Goal: Task Accomplishment & Management: Manage account settings

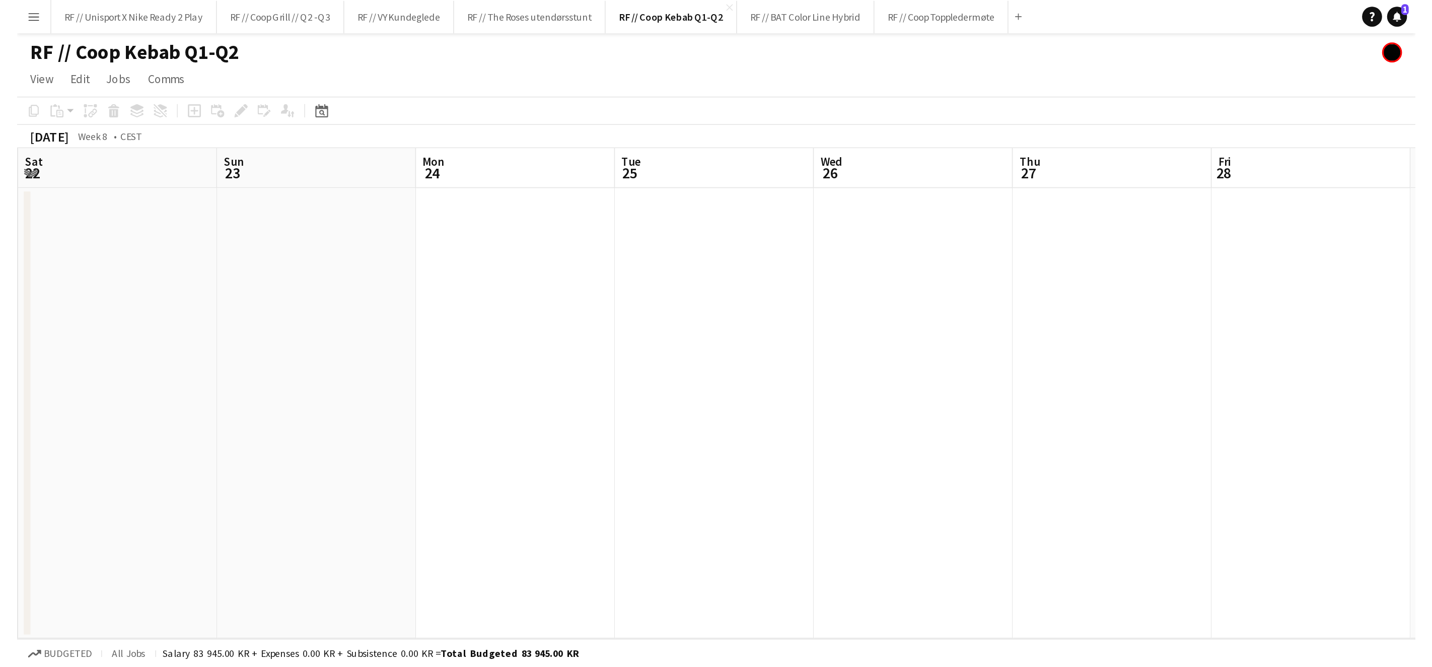
scroll to position [0, 240]
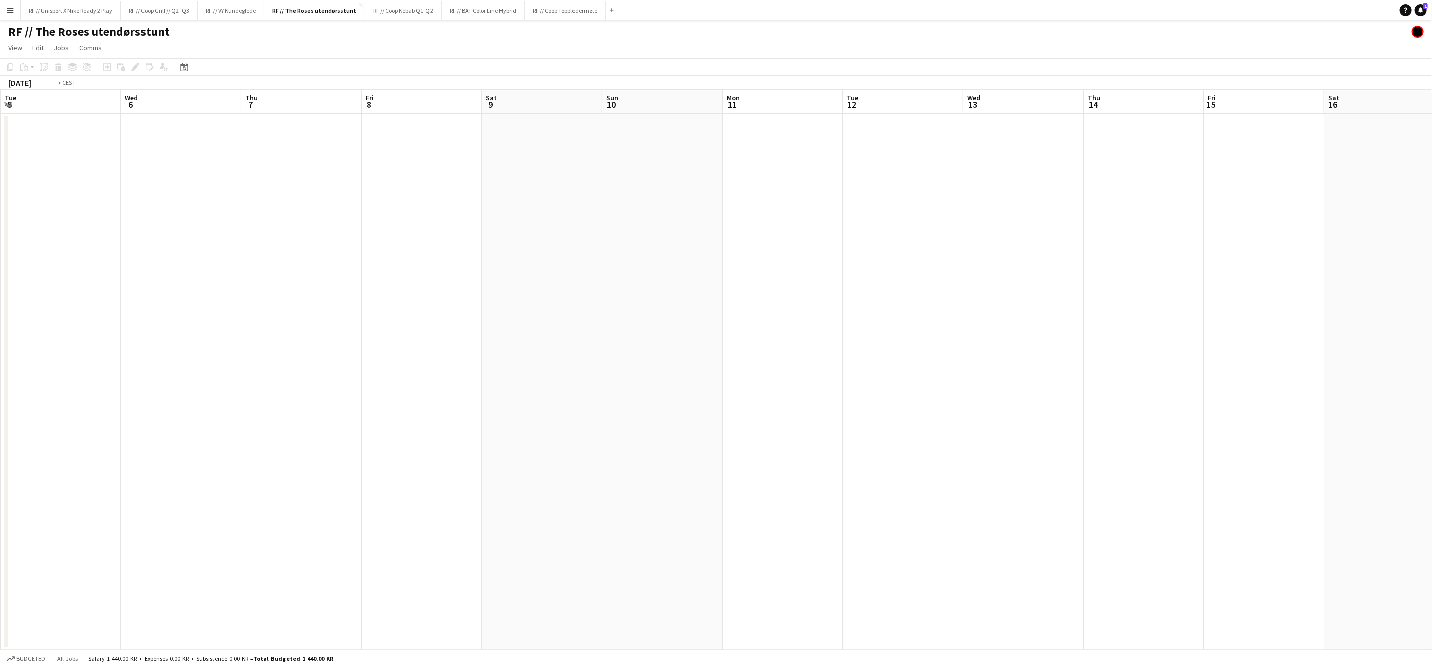
scroll to position [0, 240]
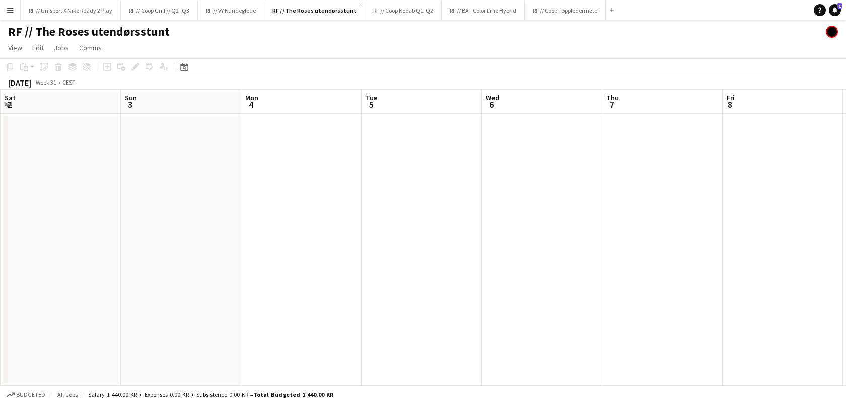
click at [362, 331] on app-date-cell at bounding box center [301, 250] width 120 height 272
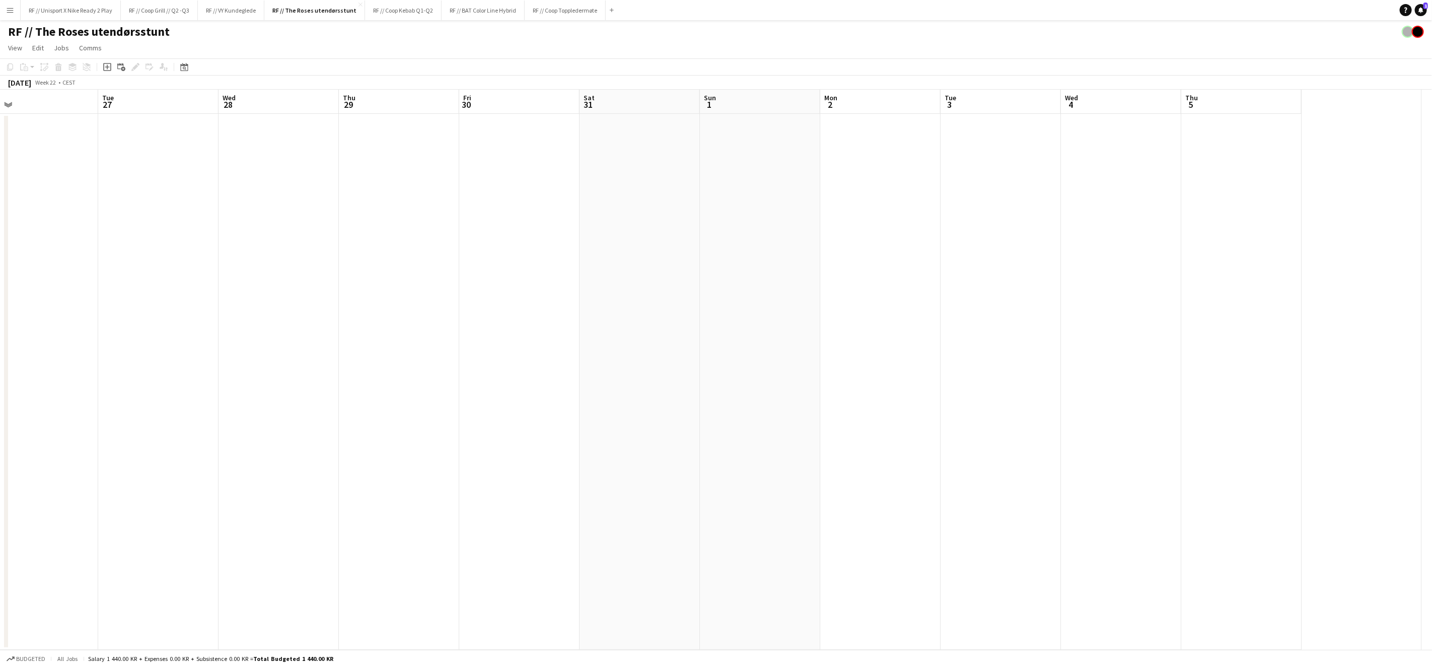
scroll to position [0, 263]
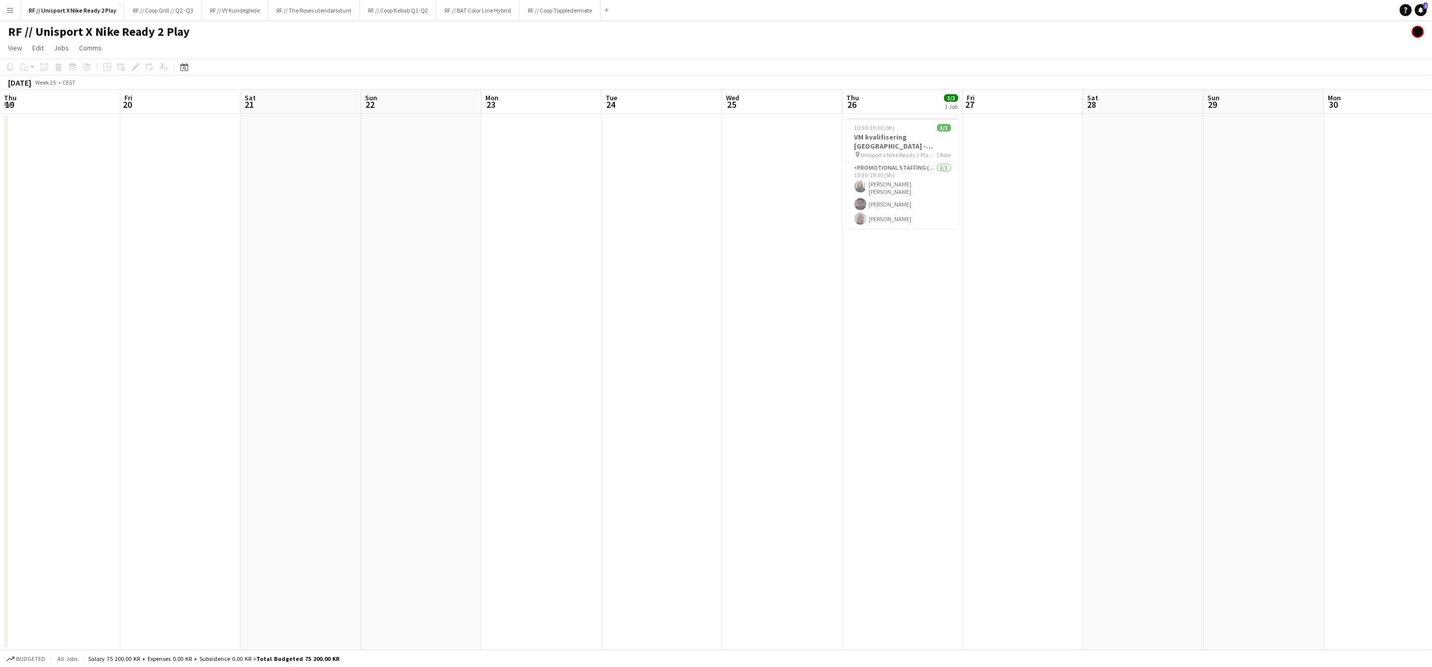
scroll to position [0, 270]
click at [326, 10] on button "RF // The Roses utendørsstunt Close" at bounding box center [314, 11] width 92 height 20
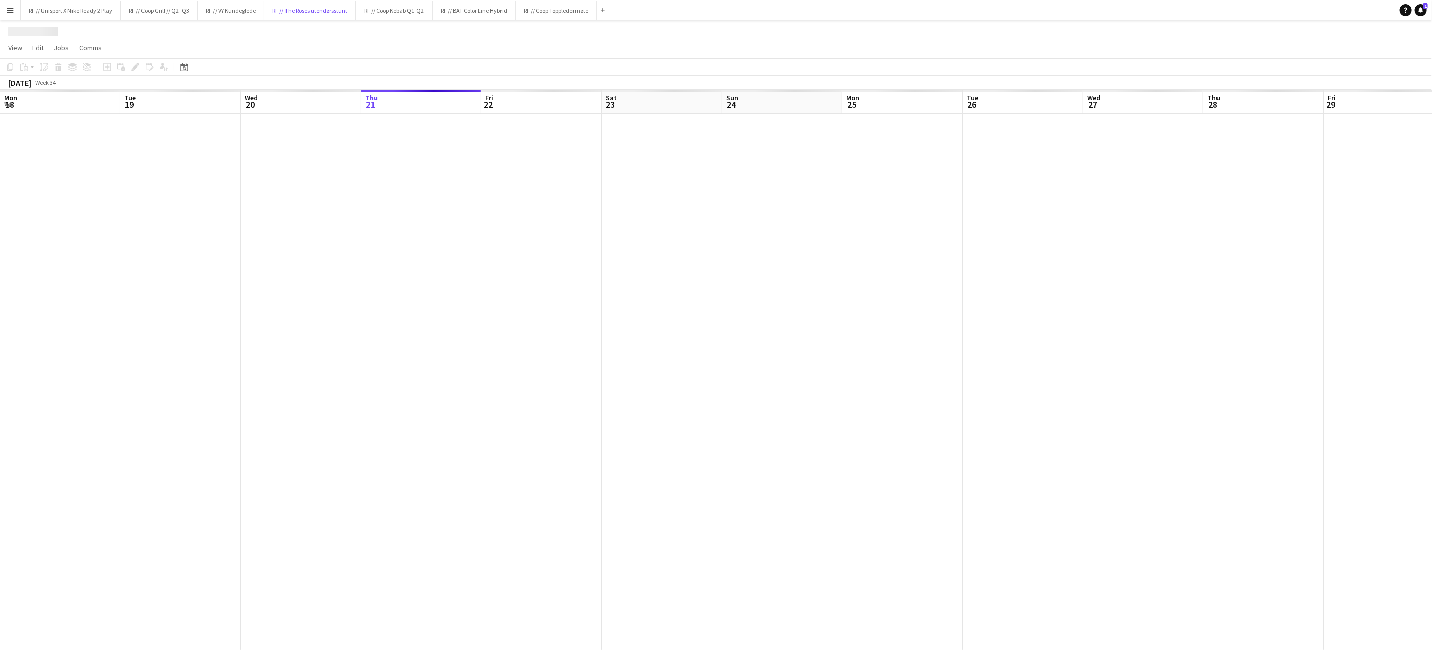
scroll to position [0, 240]
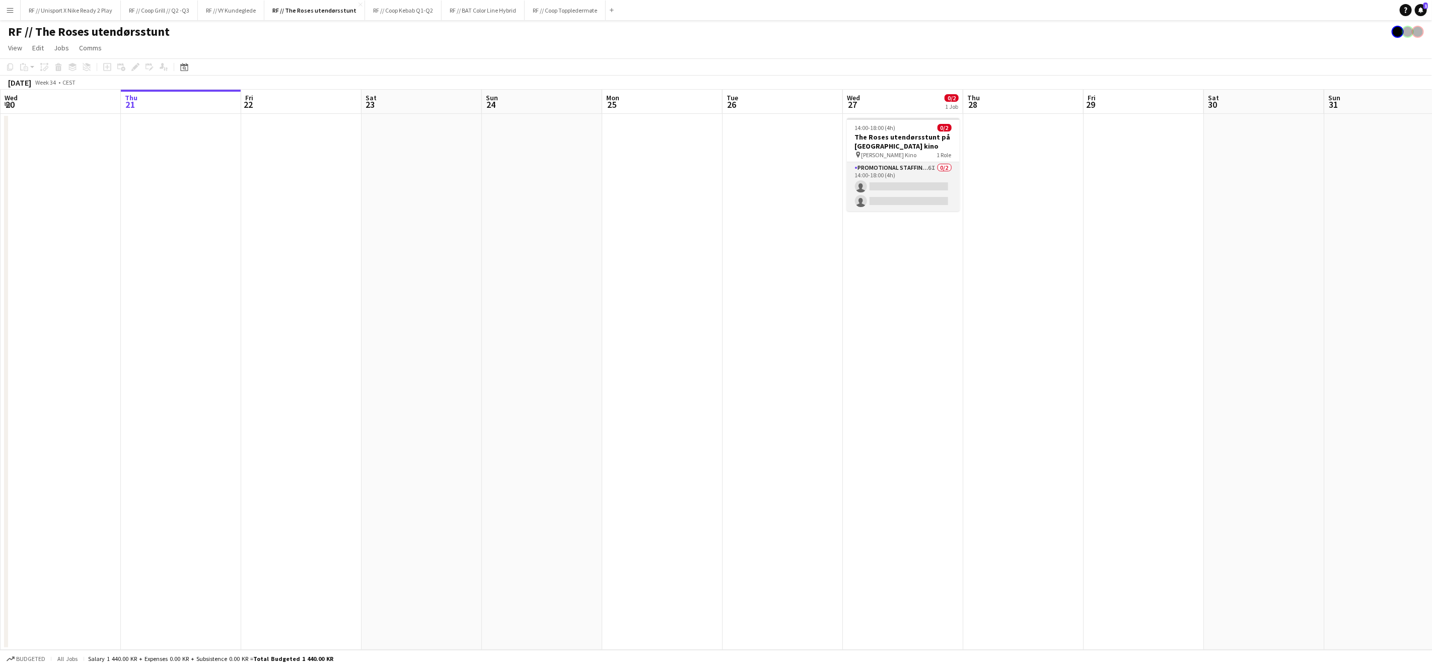
click at [893, 180] on app-card-role "Promotional Staffing (Brand Ambassadors) 6I 0/2 14:00-18:00 (4h) single-neutral…" at bounding box center [903, 186] width 113 height 49
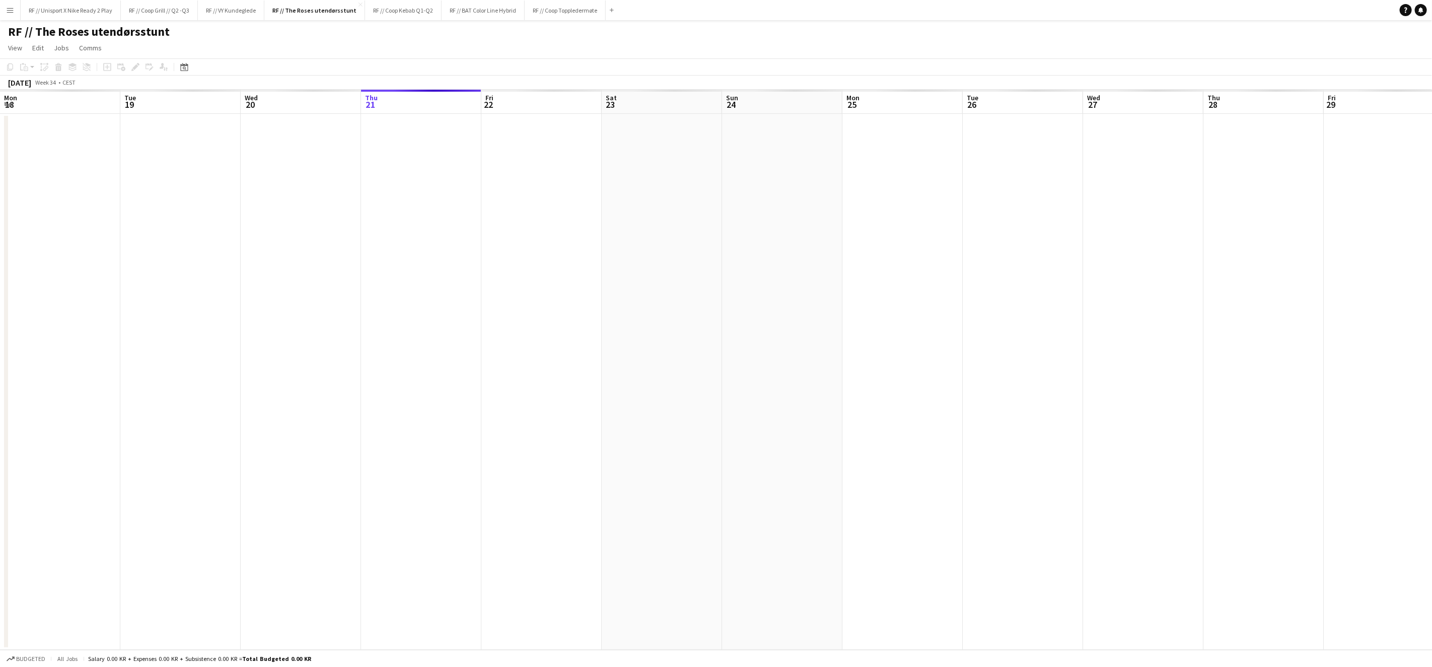
scroll to position [0, 240]
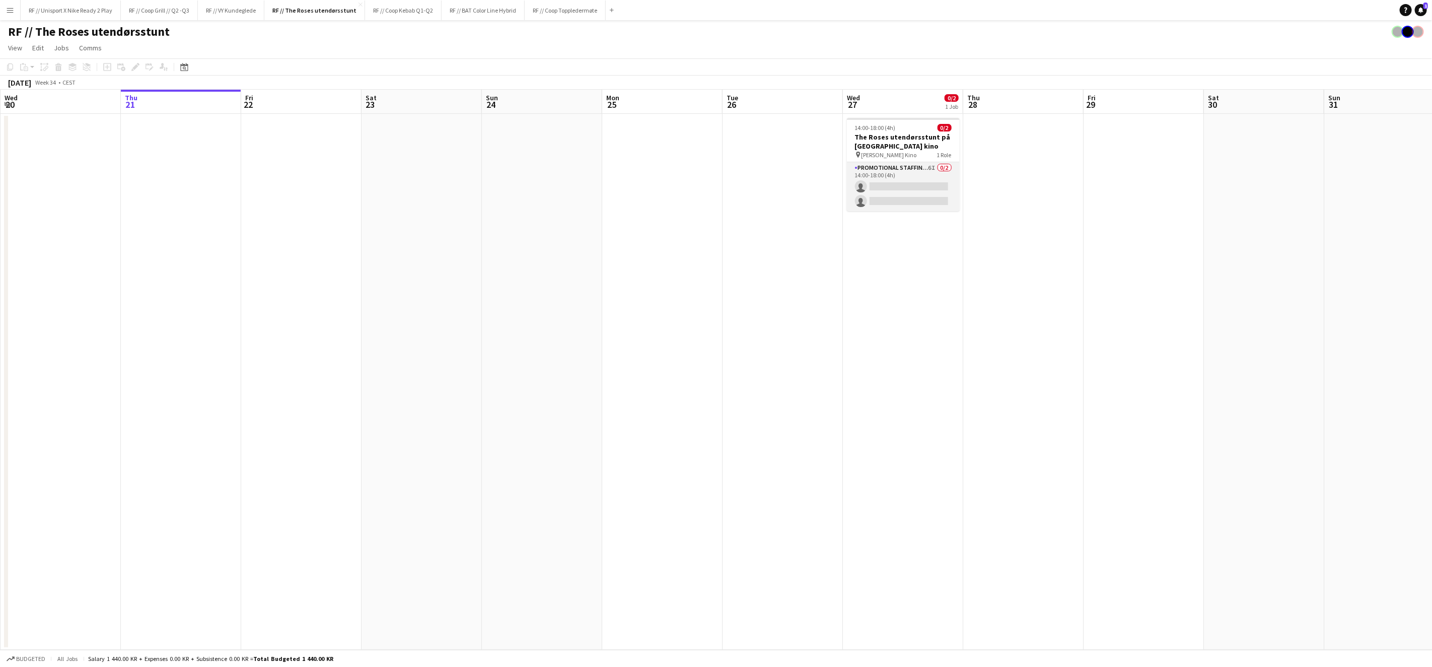
click at [885, 183] on app-card-role "Promotional Staffing (Brand Ambassadors) 6I 0/2 14:00-18:00 (4h) single-neutral…" at bounding box center [903, 186] width 113 height 49
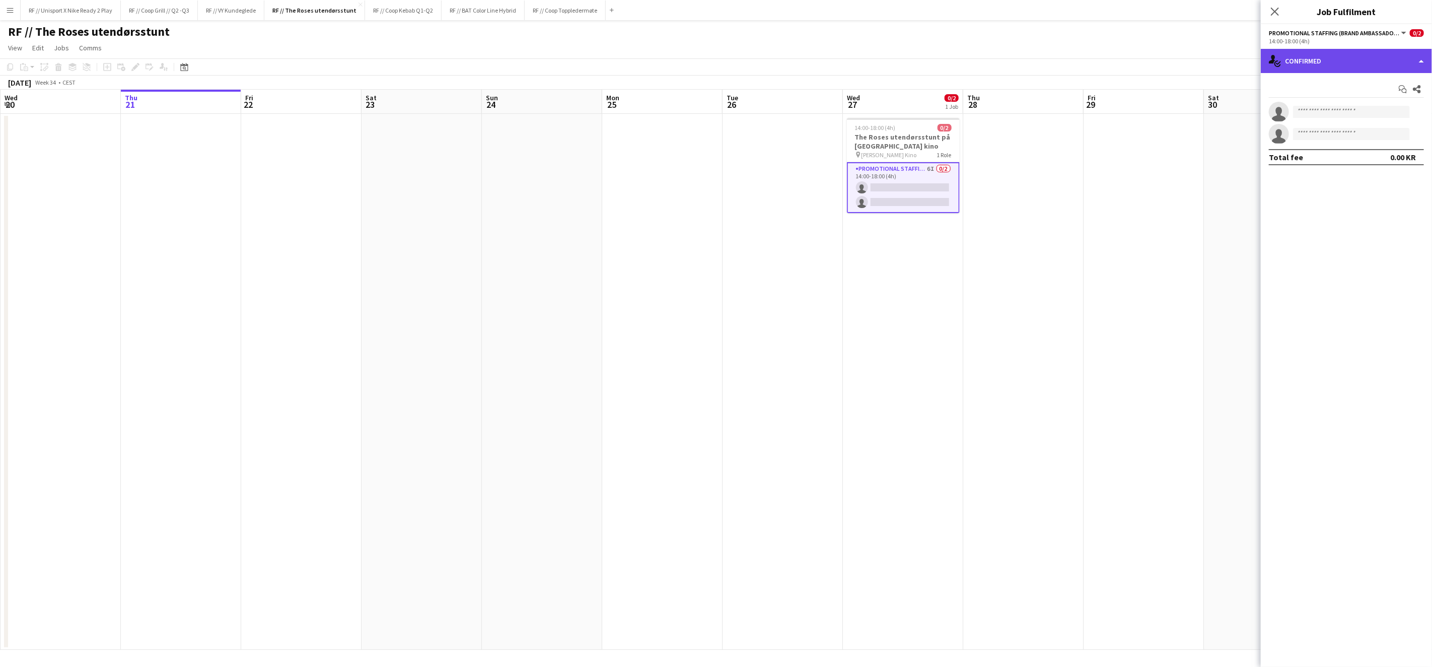
click at [1422, 55] on div "single-neutral-actions-check-2 Confirmed" at bounding box center [1346, 61] width 171 height 24
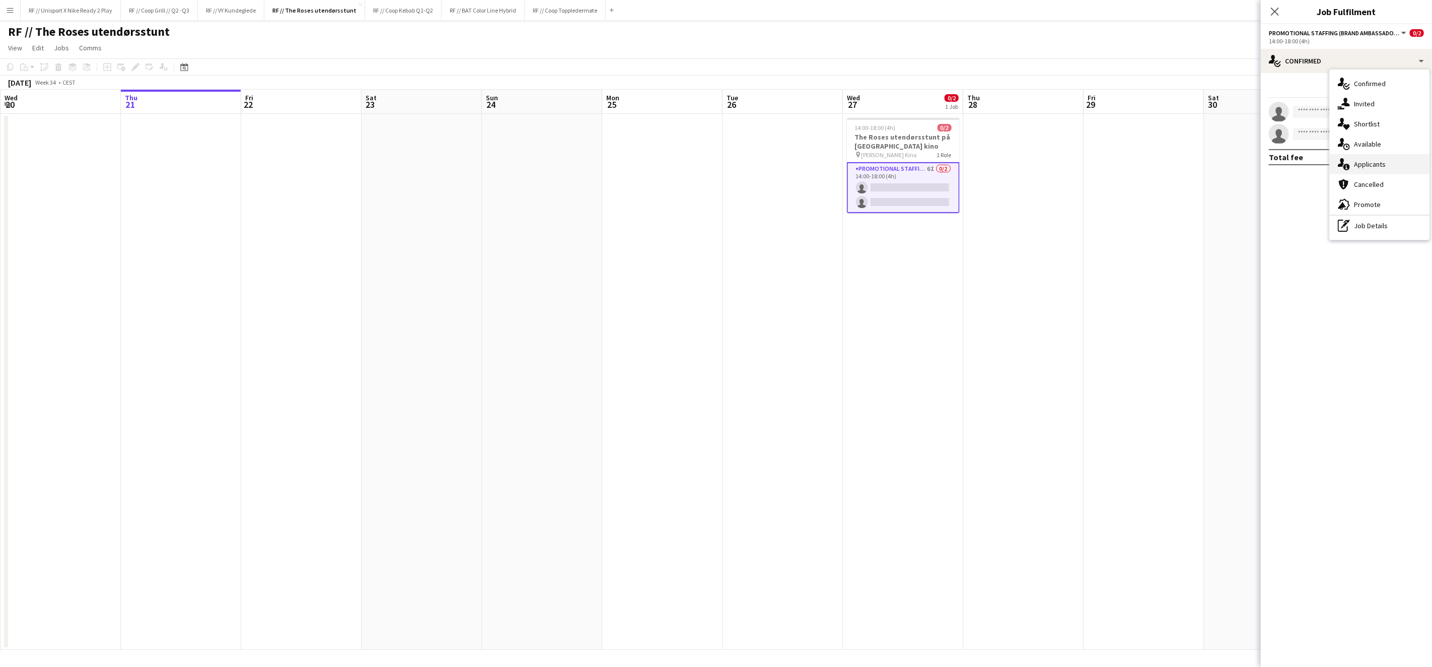
click at [1370, 162] on div "single-neutral-actions-information Applicants" at bounding box center [1380, 164] width 100 height 20
click at [1328, 91] on span "Declined" at bounding box center [1327, 88] width 28 height 15
click at [1387, 89] on span "Unavailable" at bounding box center [1367, 87] width 39 height 7
click at [1300, 92] on span "Applicants" at bounding box center [1287, 88] width 36 height 15
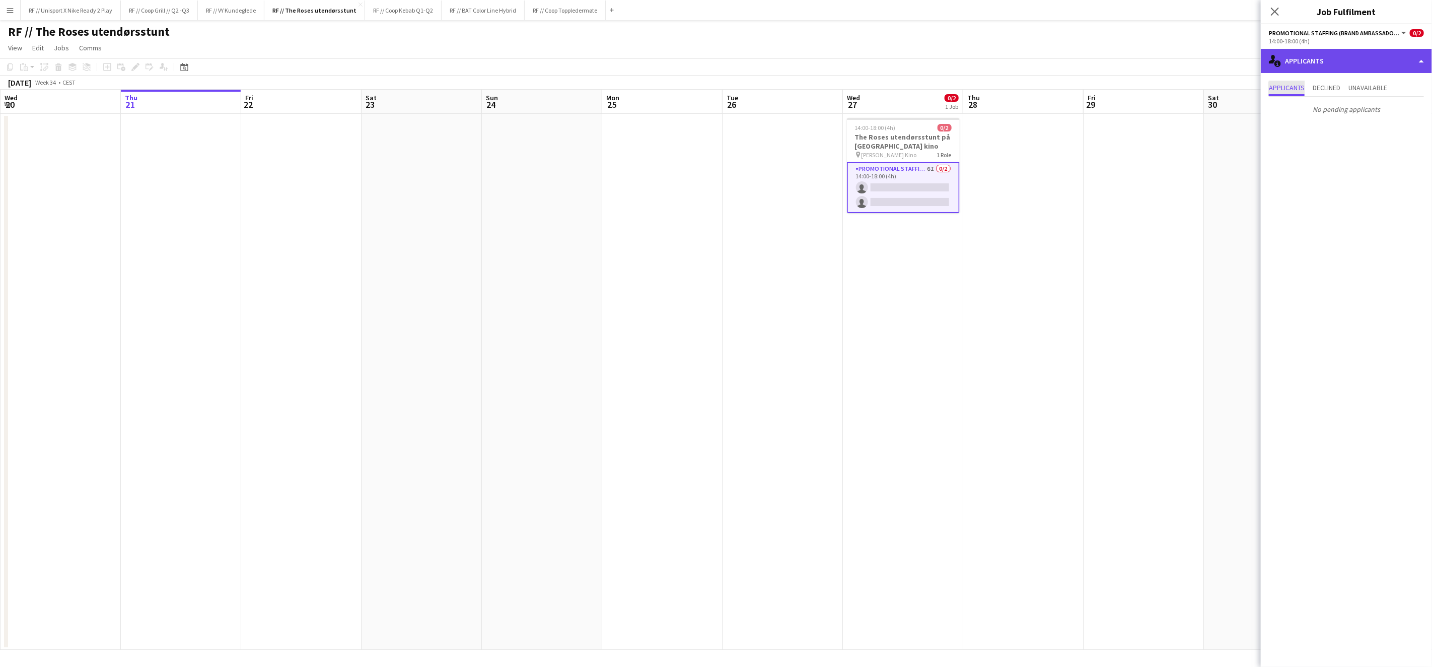
click at [1427, 58] on div "single-neutral-actions-information Applicants" at bounding box center [1346, 61] width 171 height 24
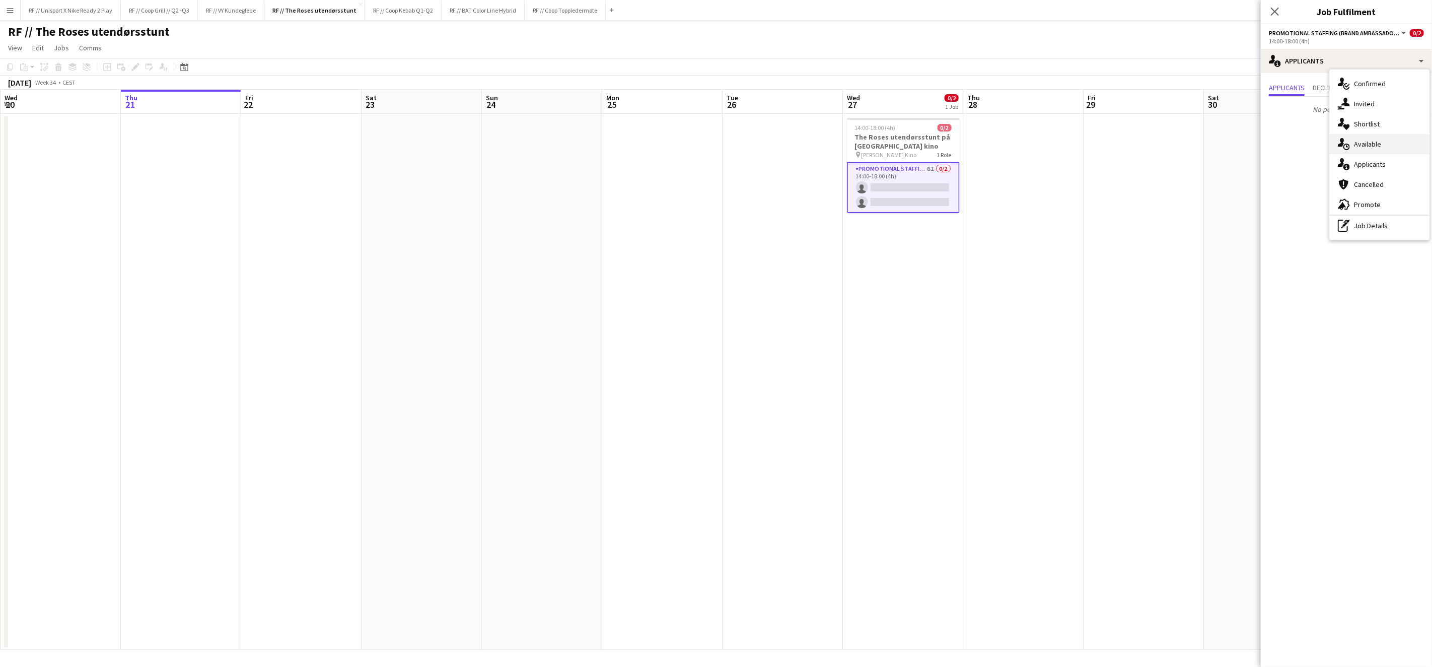
click at [1375, 140] on div "single-neutral-actions-upload Available" at bounding box center [1380, 144] width 100 height 20
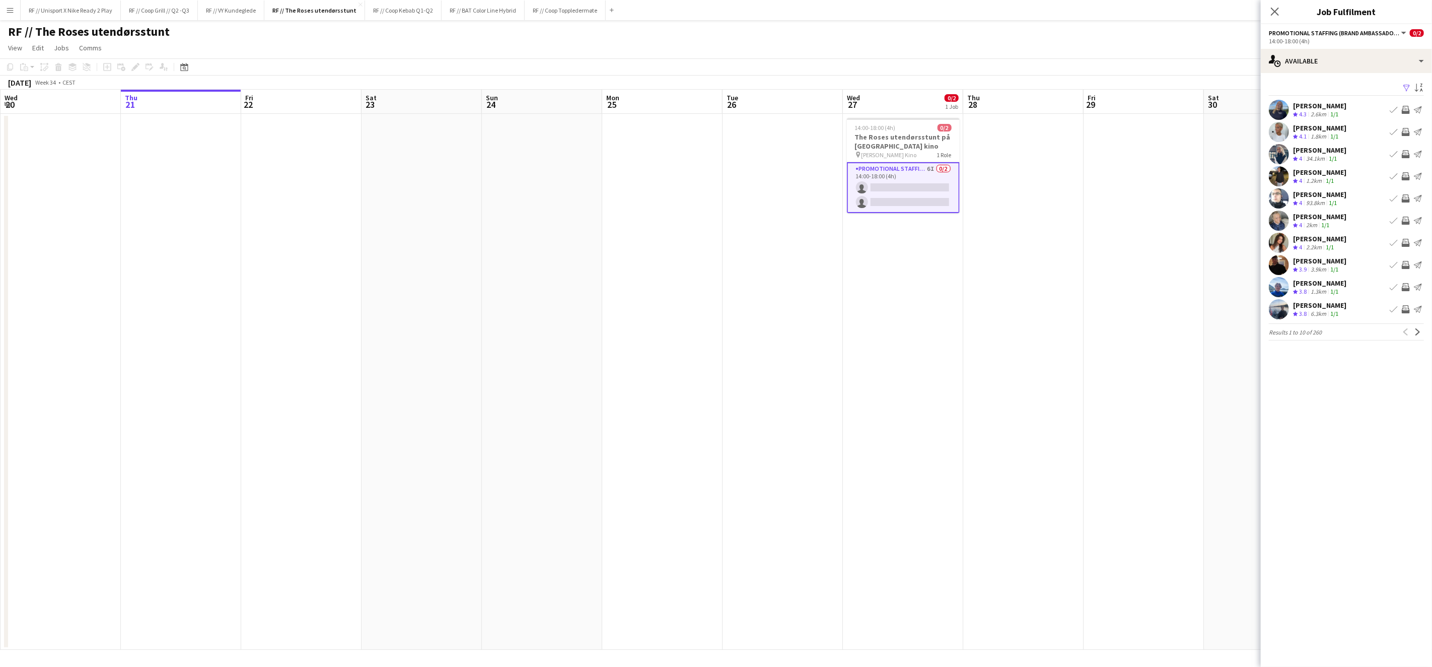
click at [1284, 288] on app-user-avatar at bounding box center [1279, 287] width 20 height 20
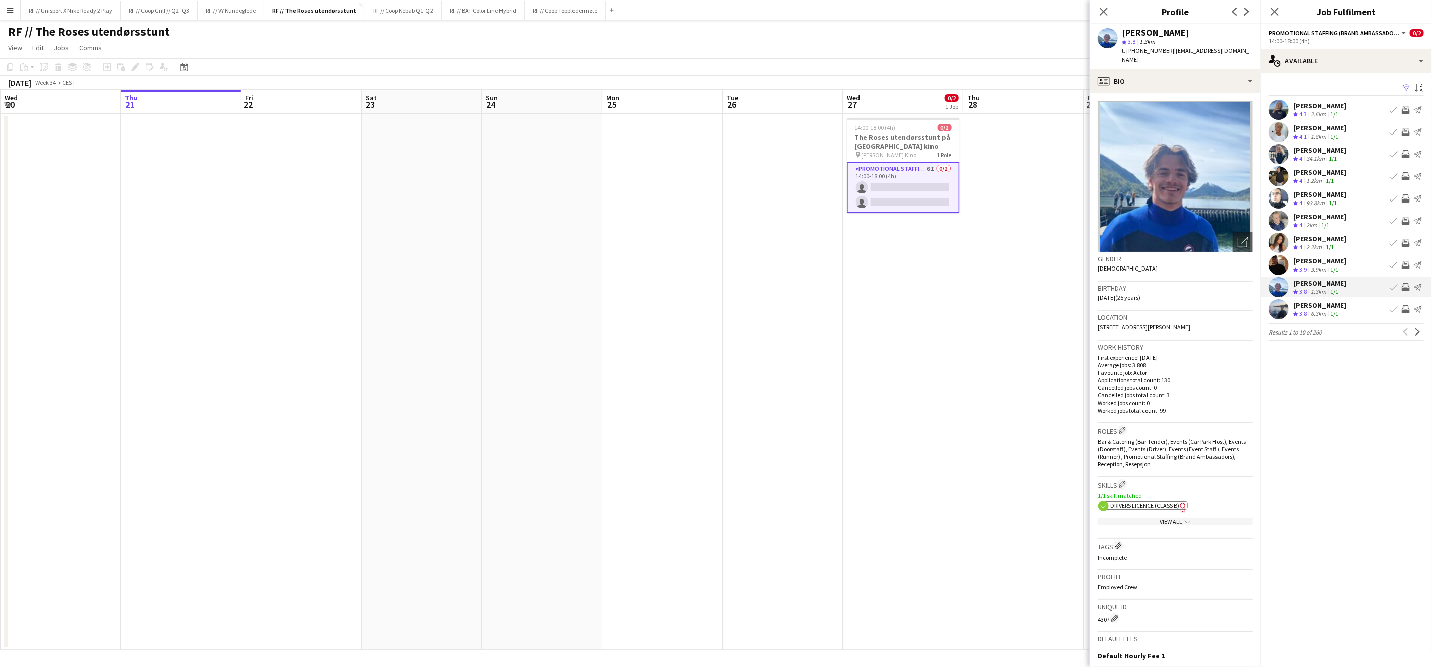
click at [1278, 308] on app-user-avatar at bounding box center [1279, 309] width 20 height 20
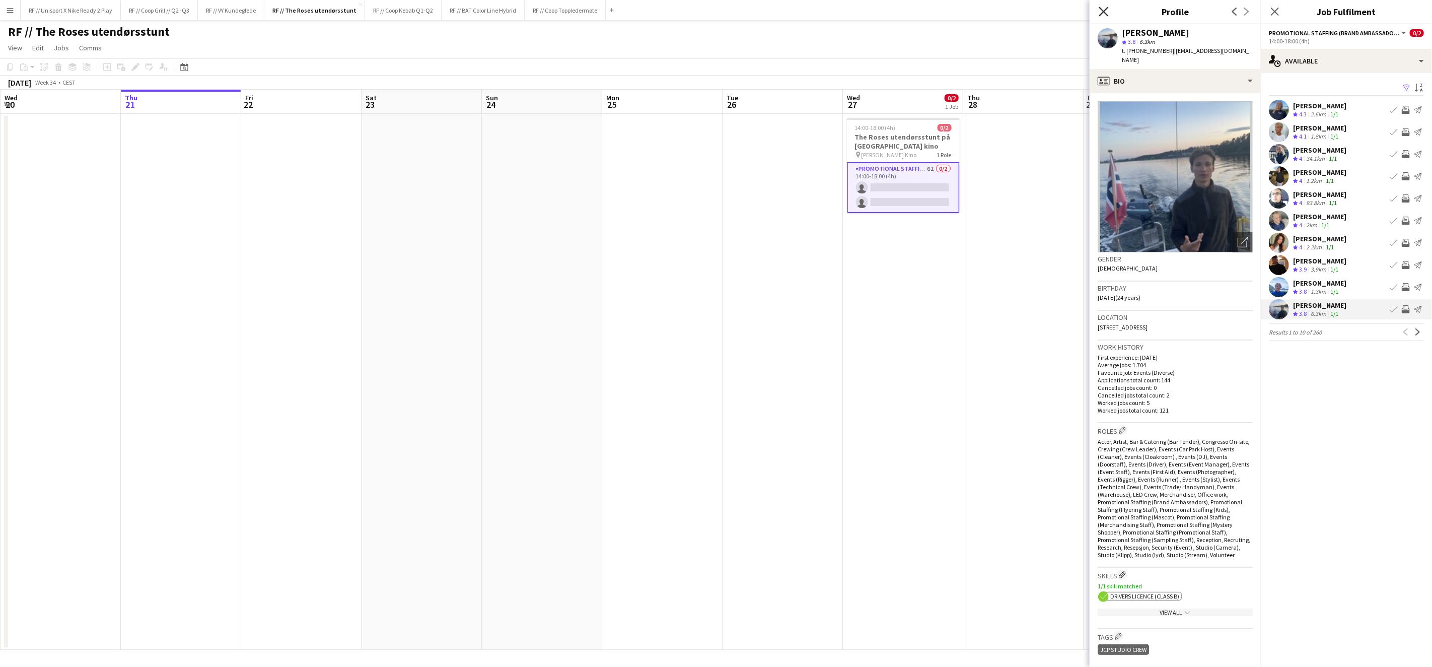
click at [1105, 10] on icon at bounding box center [1104, 12] width 10 height 10
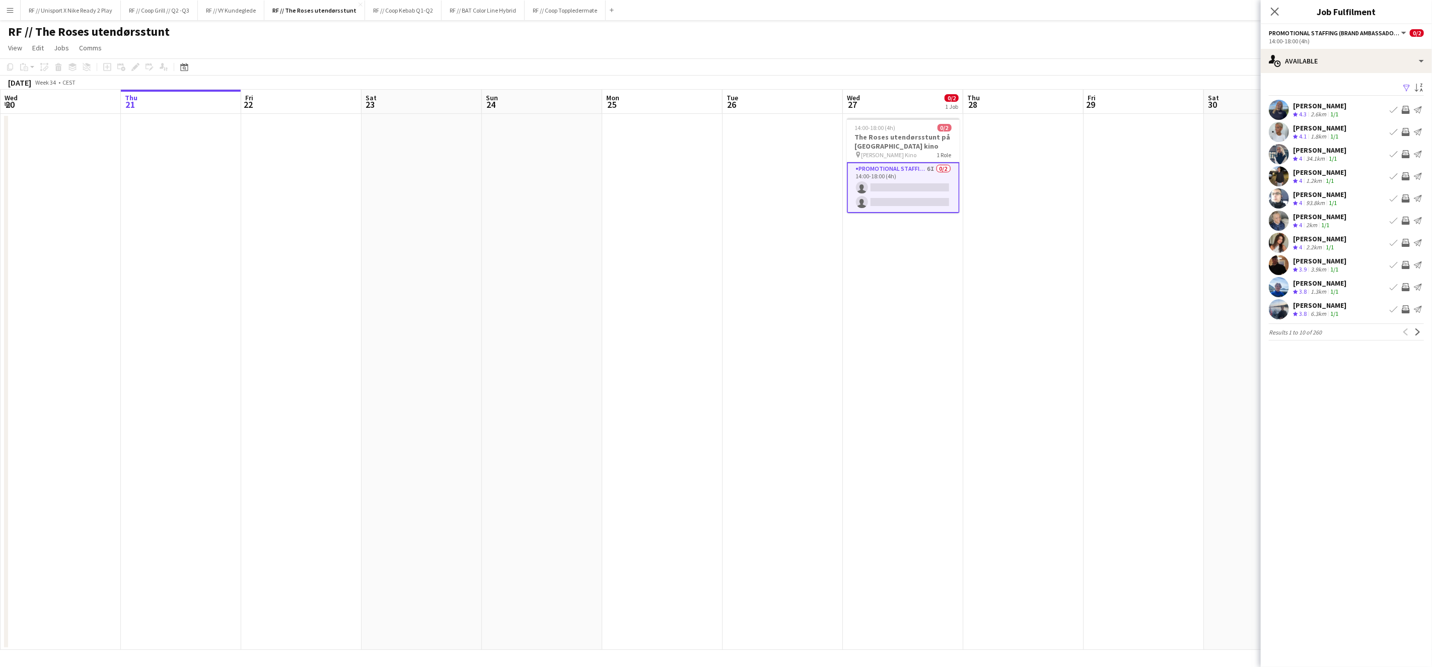
click at [1279, 174] on app-user-avatar at bounding box center [1279, 176] width 20 height 20
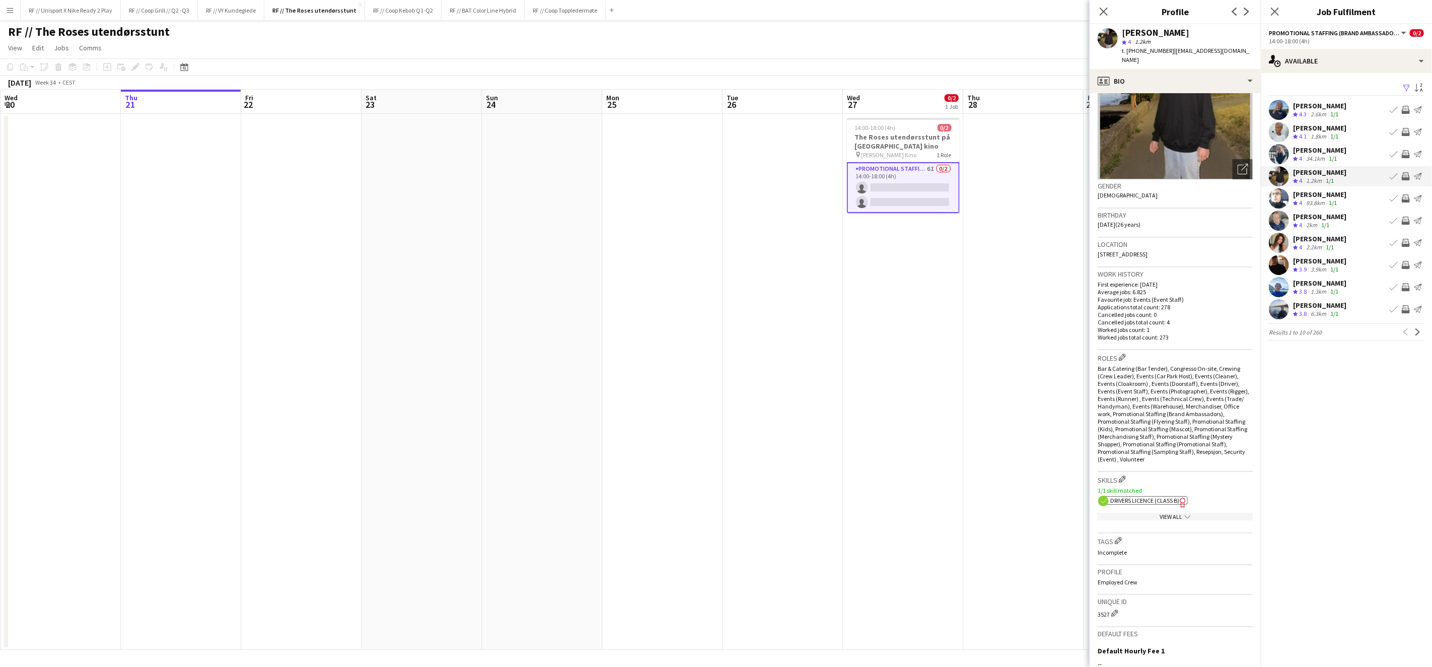
scroll to position [0, 0]
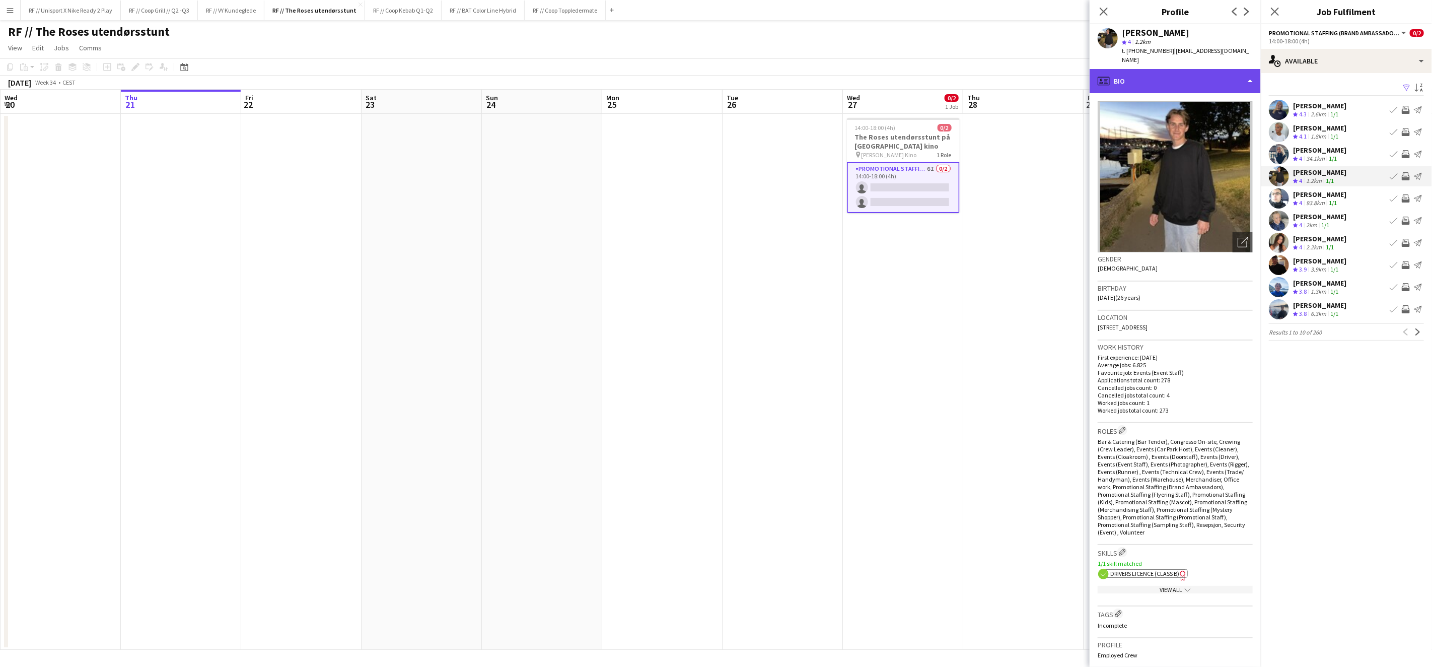
click at [1156, 81] on div "profile Bio" at bounding box center [1175, 81] width 171 height 24
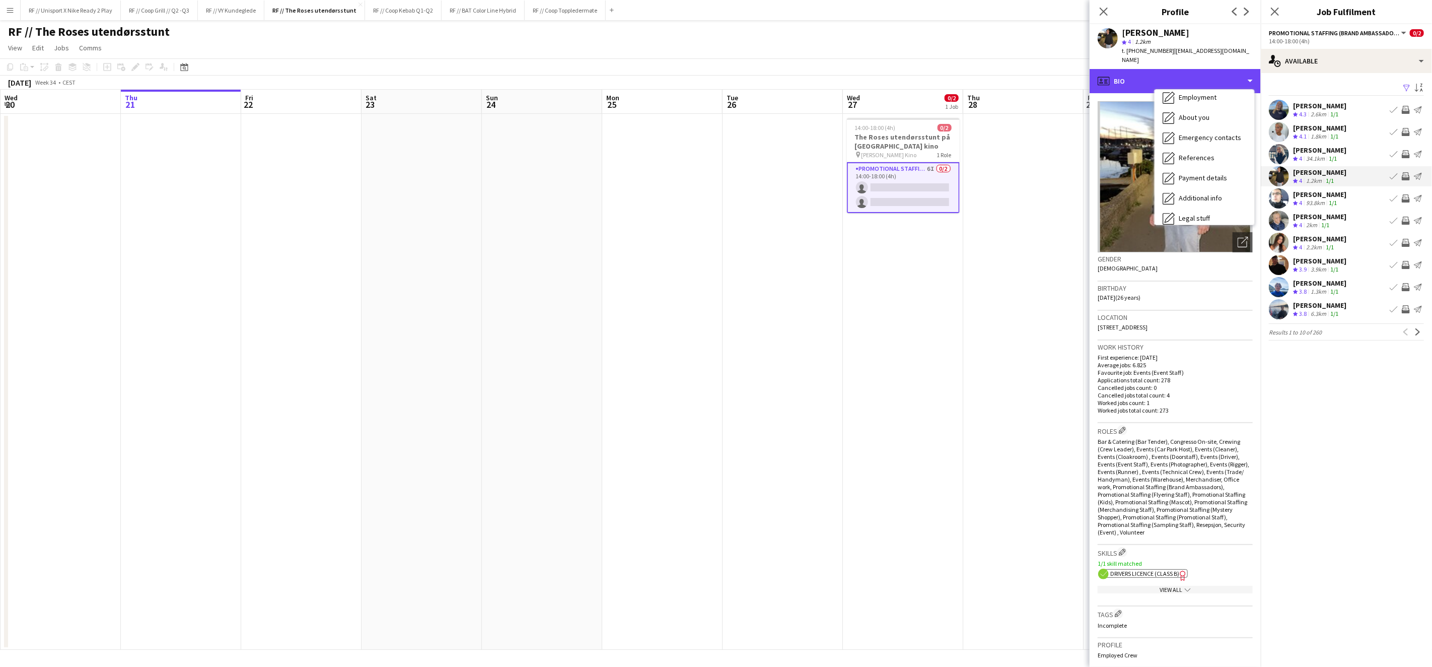
scroll to position [94, 0]
click at [1192, 206] on span "Calendar" at bounding box center [1192, 210] width 27 height 9
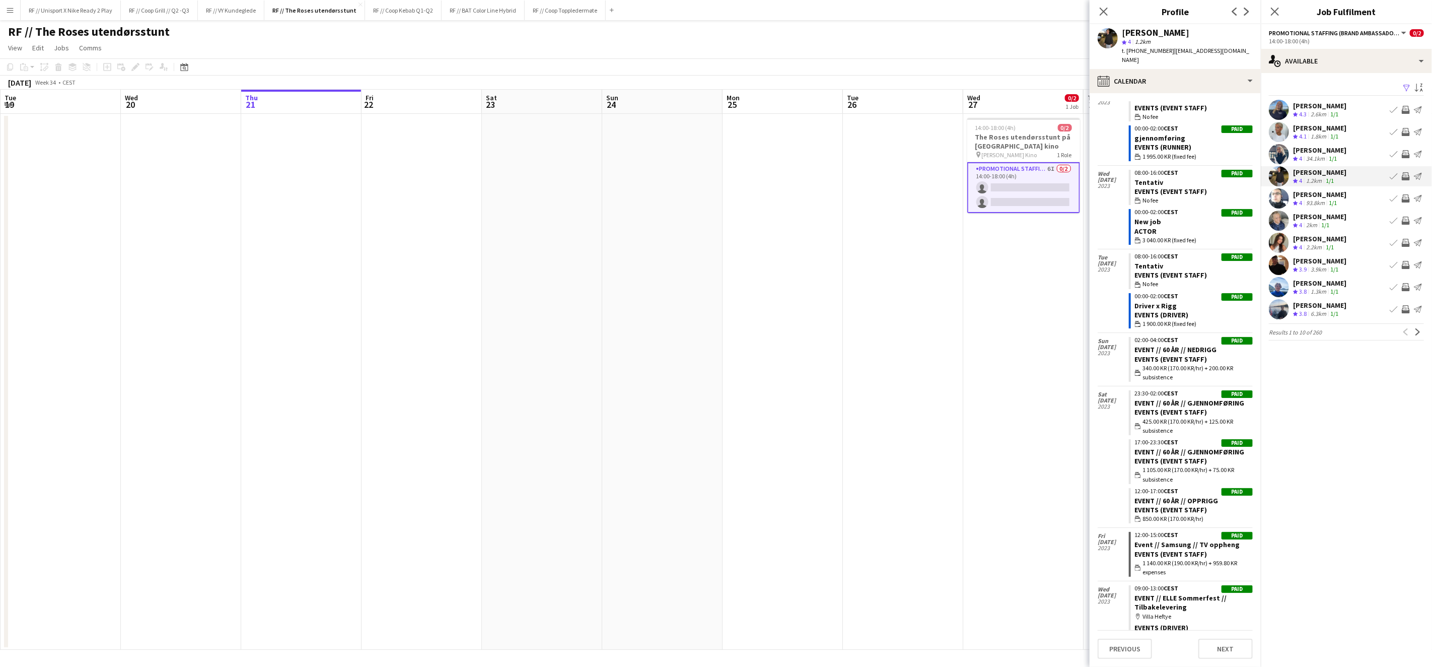
scroll to position [2604, 0]
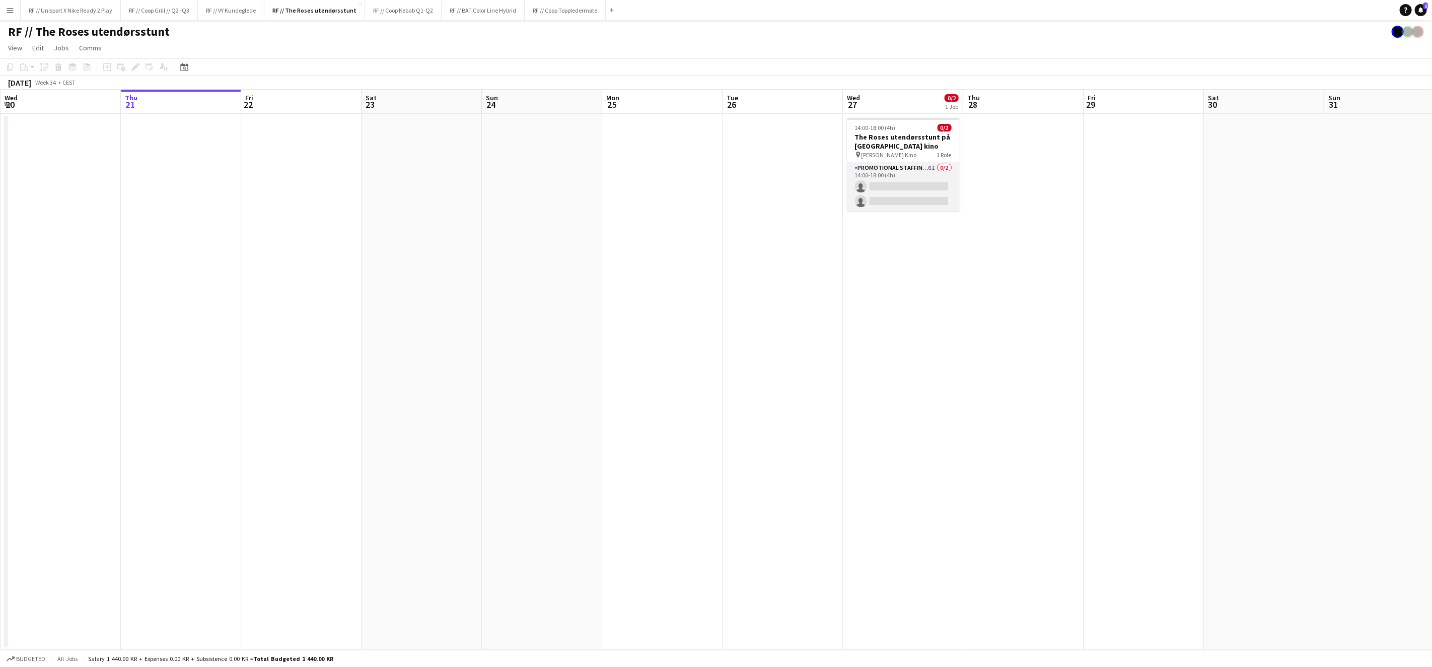
click at [906, 185] on app-card-role "Promotional Staffing (Brand Ambassadors) 6I 0/2 14:00-18:00 (4h) single-neutral…" at bounding box center [903, 186] width 113 height 49
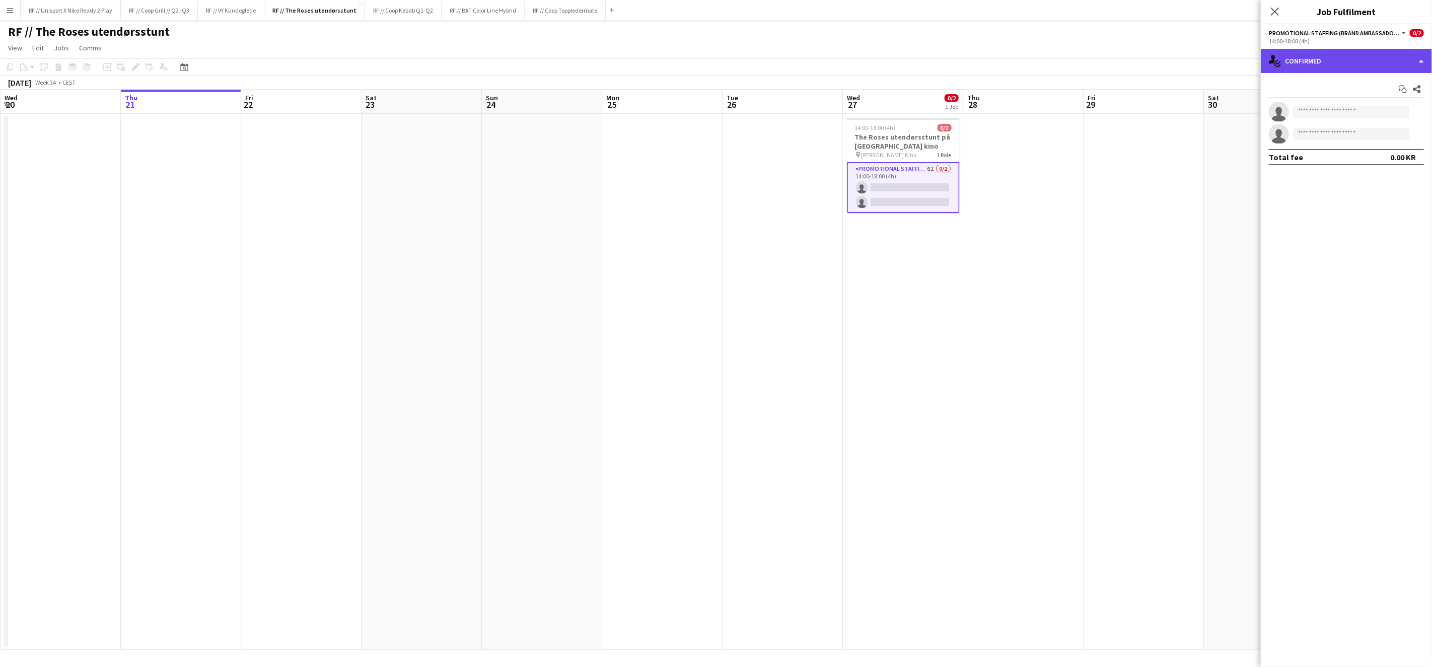
click at [1404, 65] on div "single-neutral-actions-check-2 Confirmed" at bounding box center [1346, 61] width 171 height 24
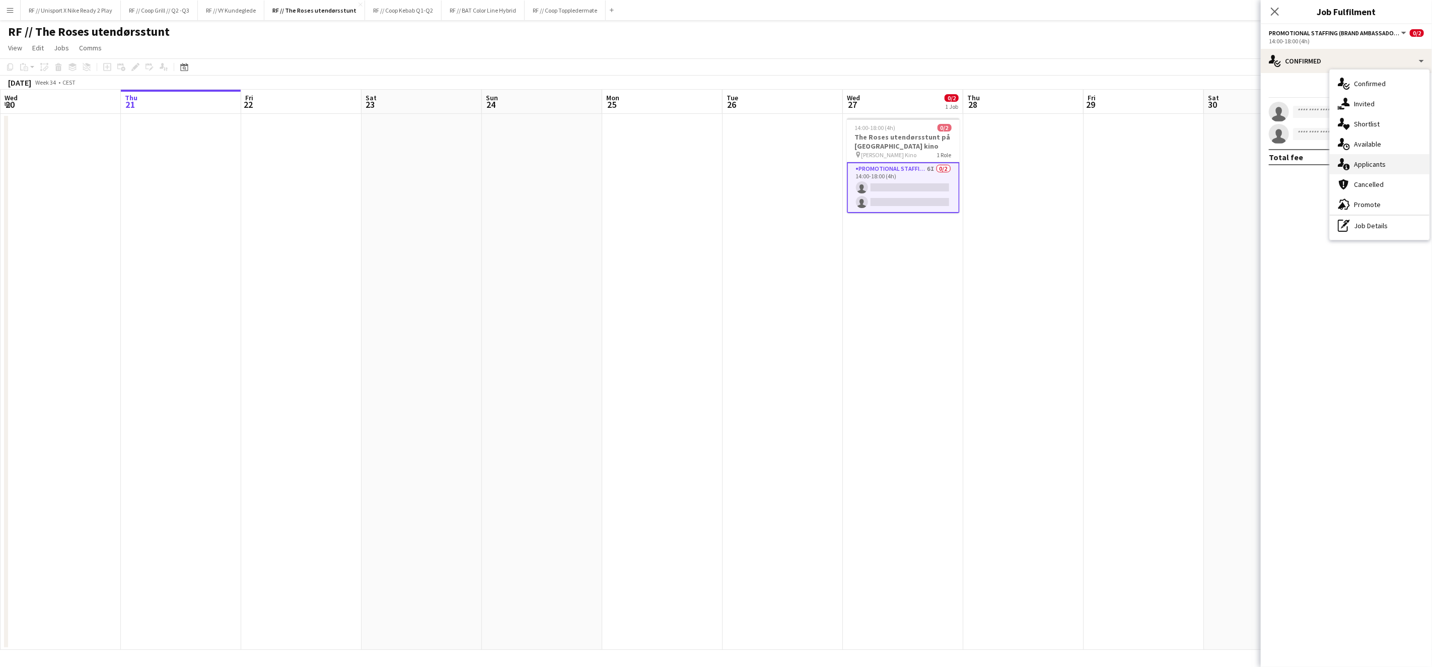
click at [1349, 170] on div "single-neutral-actions-information Applicants" at bounding box center [1380, 164] width 100 height 20
click at [1272, 9] on icon at bounding box center [1275, 12] width 10 height 10
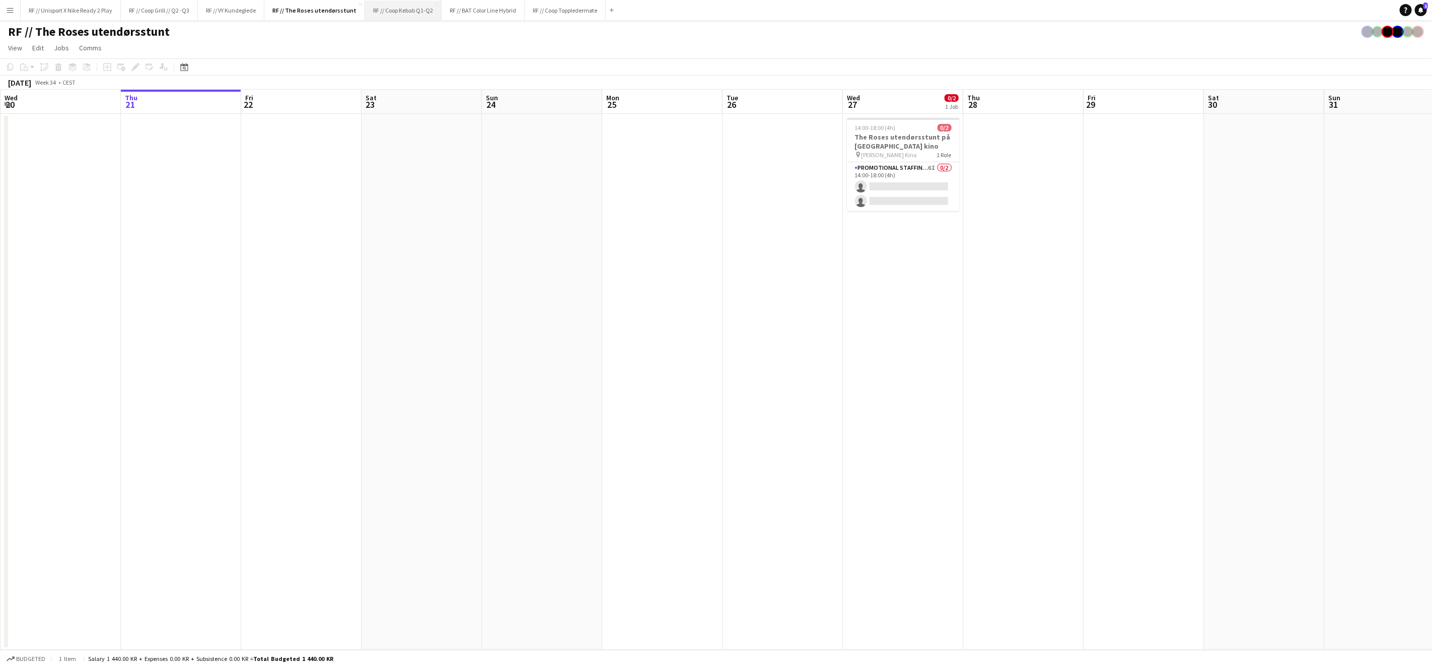
scroll to position [0, 240]
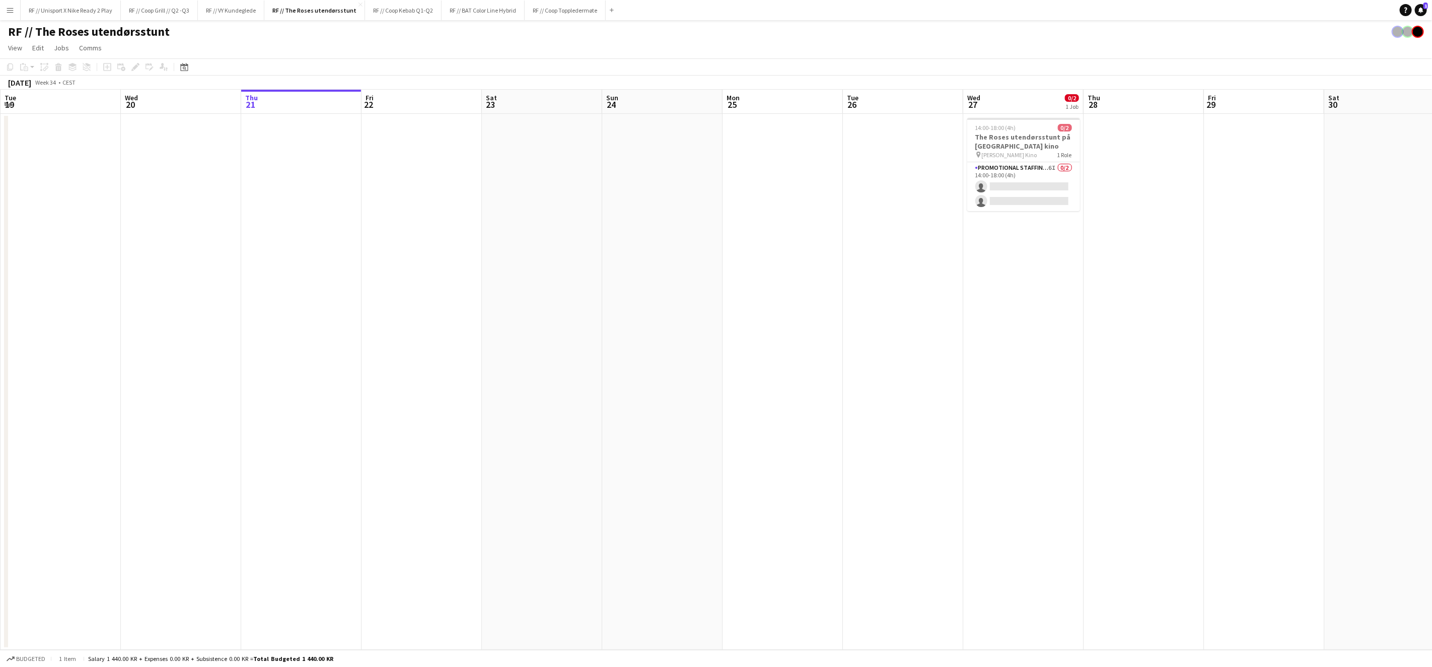
click at [12, 4] on button "Menu" at bounding box center [10, 10] width 20 height 20
click at [146, 99] on link "Approvals" at bounding box center [152, 95] width 101 height 20
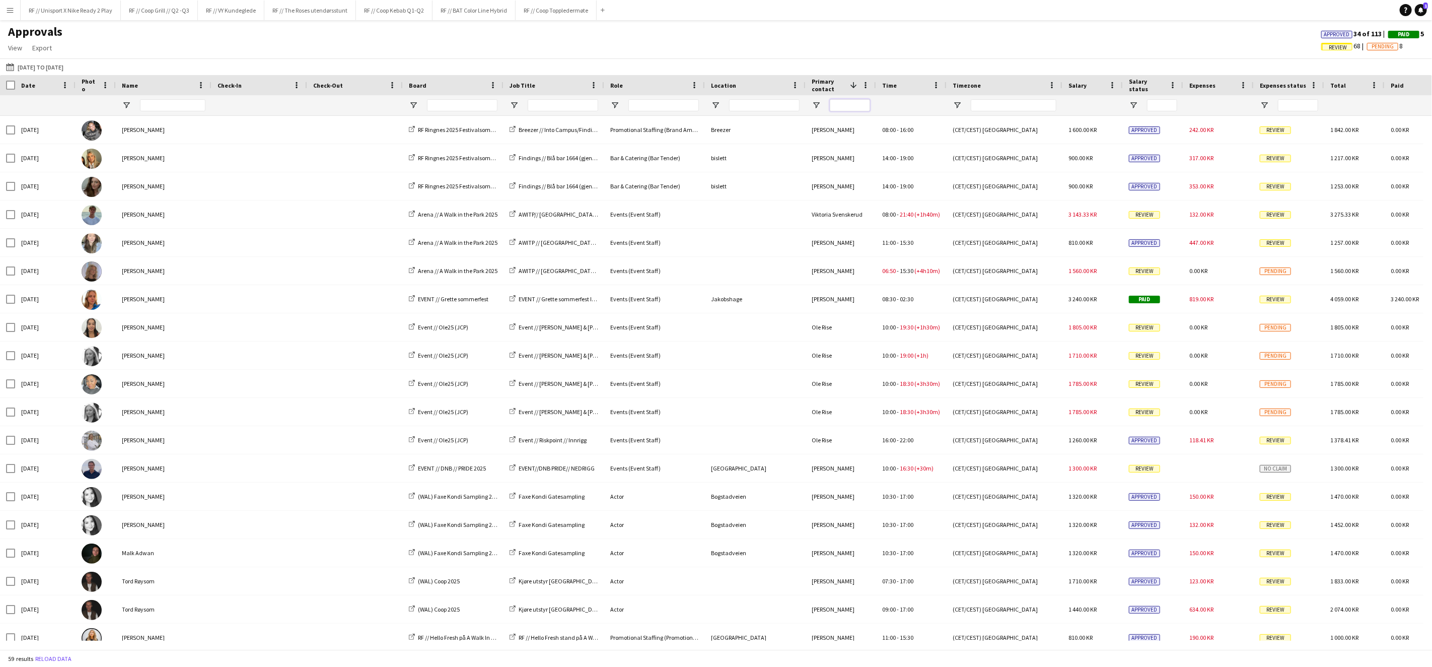
click at [844, 106] on input "Primary contact Filter Input" at bounding box center [850, 105] width 40 height 12
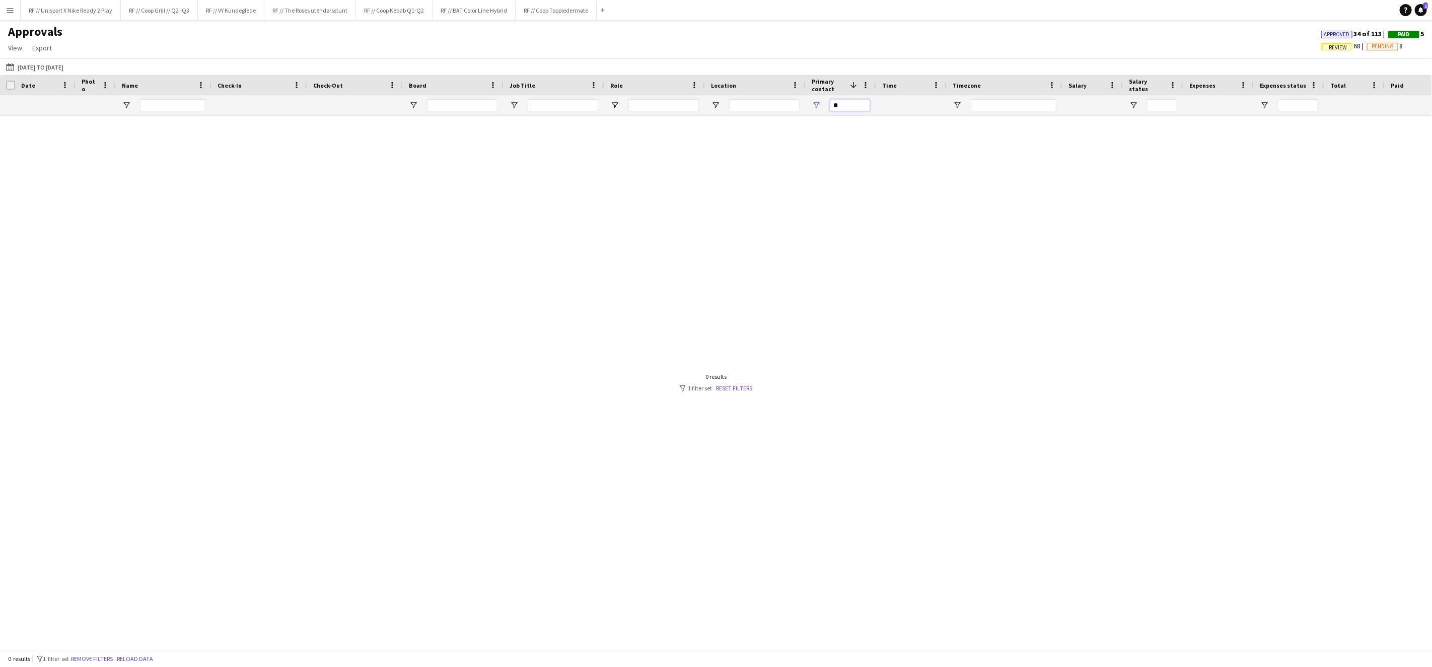
type input "*"
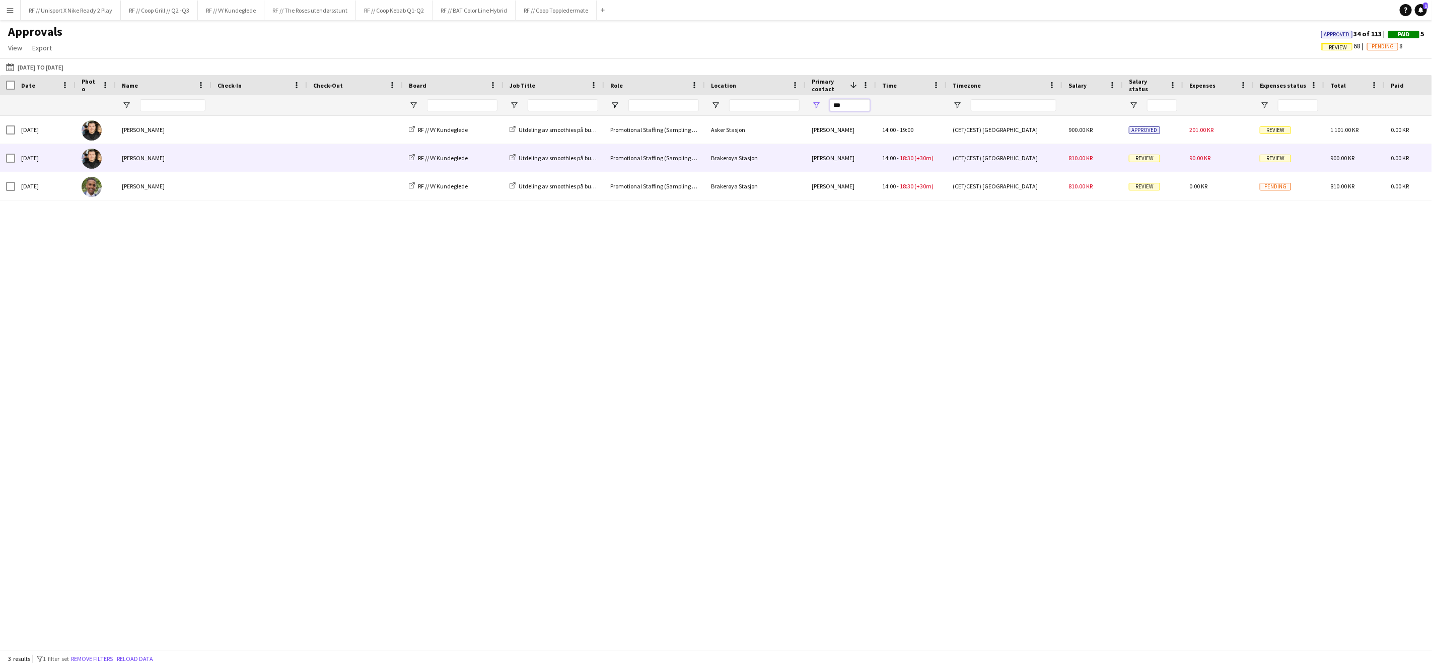
type input "***"
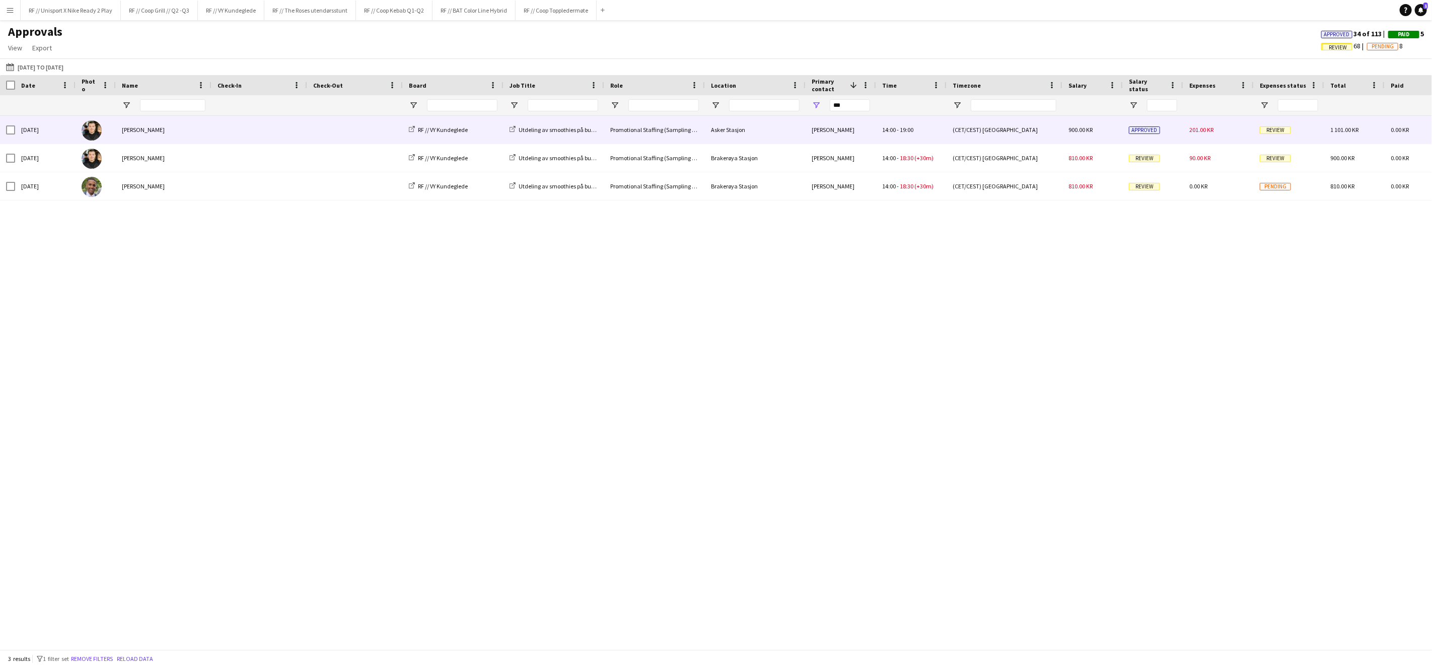
click at [1283, 127] on span "Review" at bounding box center [1275, 130] width 31 height 8
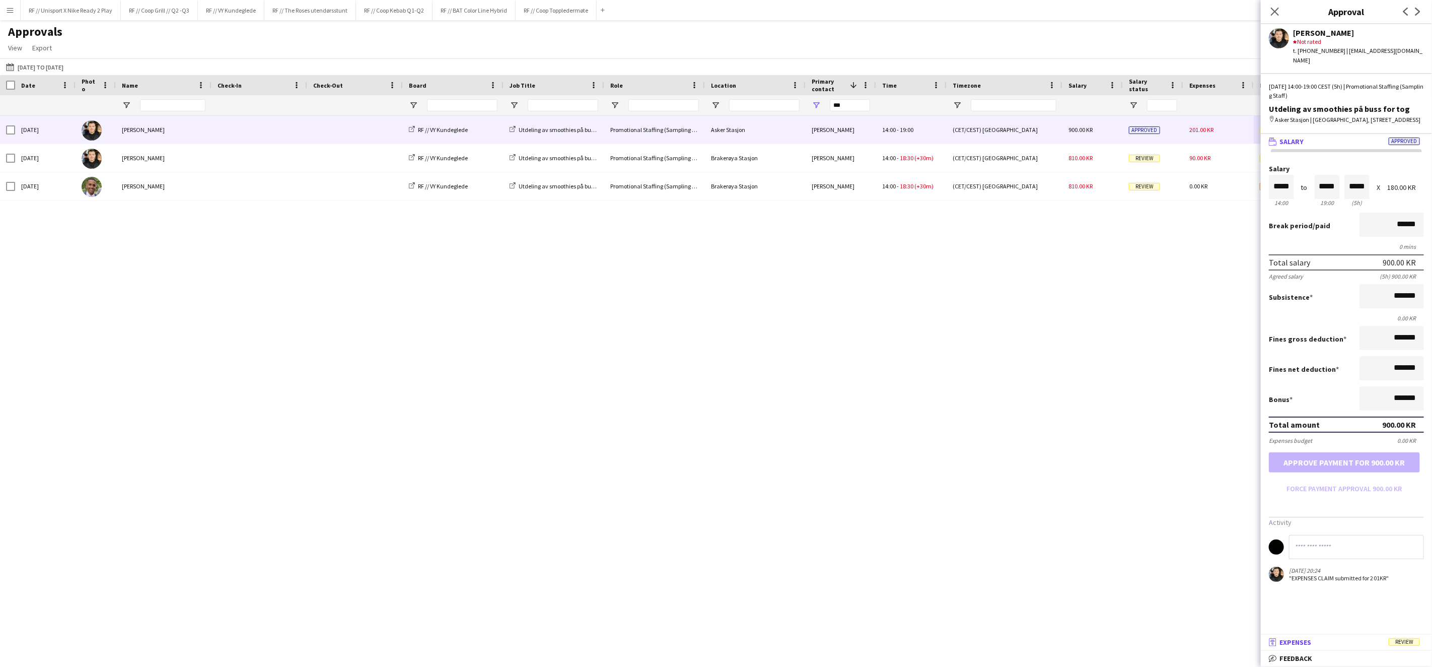
click at [1304, 645] on span "Expenses" at bounding box center [1295, 641] width 32 height 9
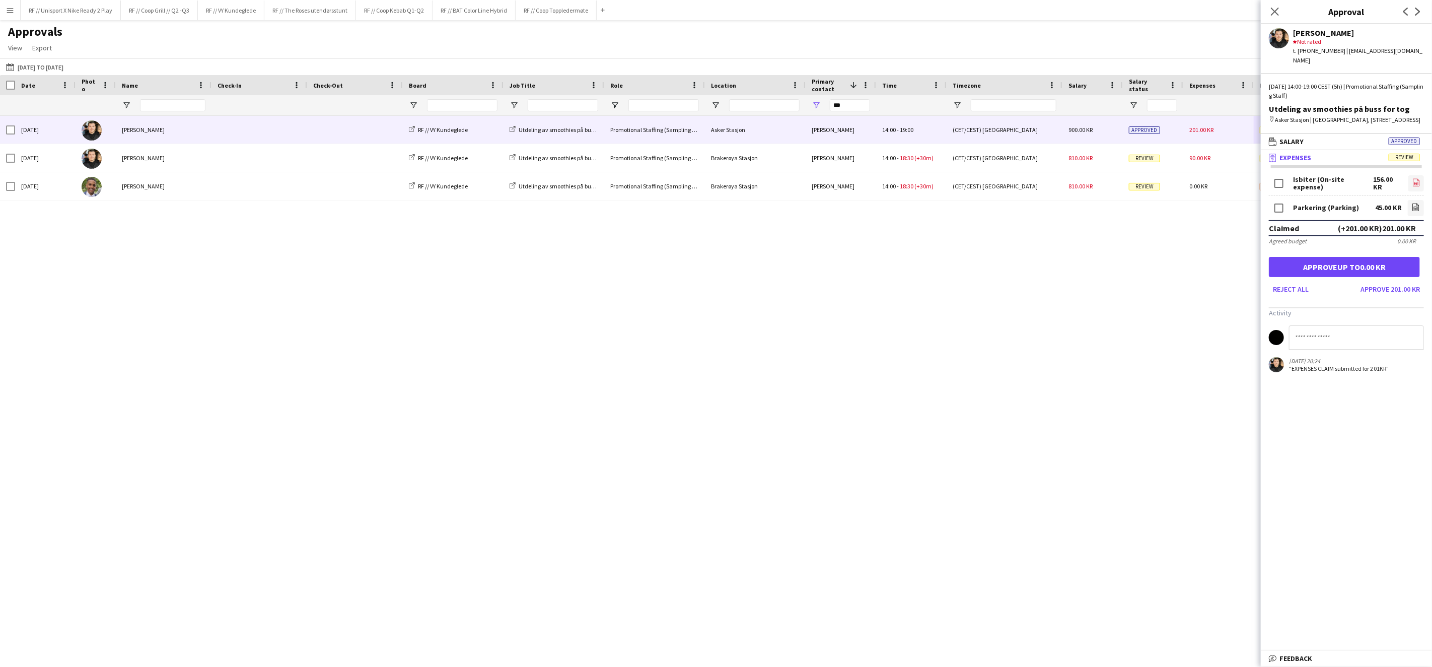
click at [1412, 182] on icon "file-image" at bounding box center [1416, 182] width 8 height 8
click at [1408, 204] on link "file-image" at bounding box center [1416, 208] width 16 height 16
click at [1375, 287] on button "Approve 201.00 KR" at bounding box center [1389, 289] width 67 height 16
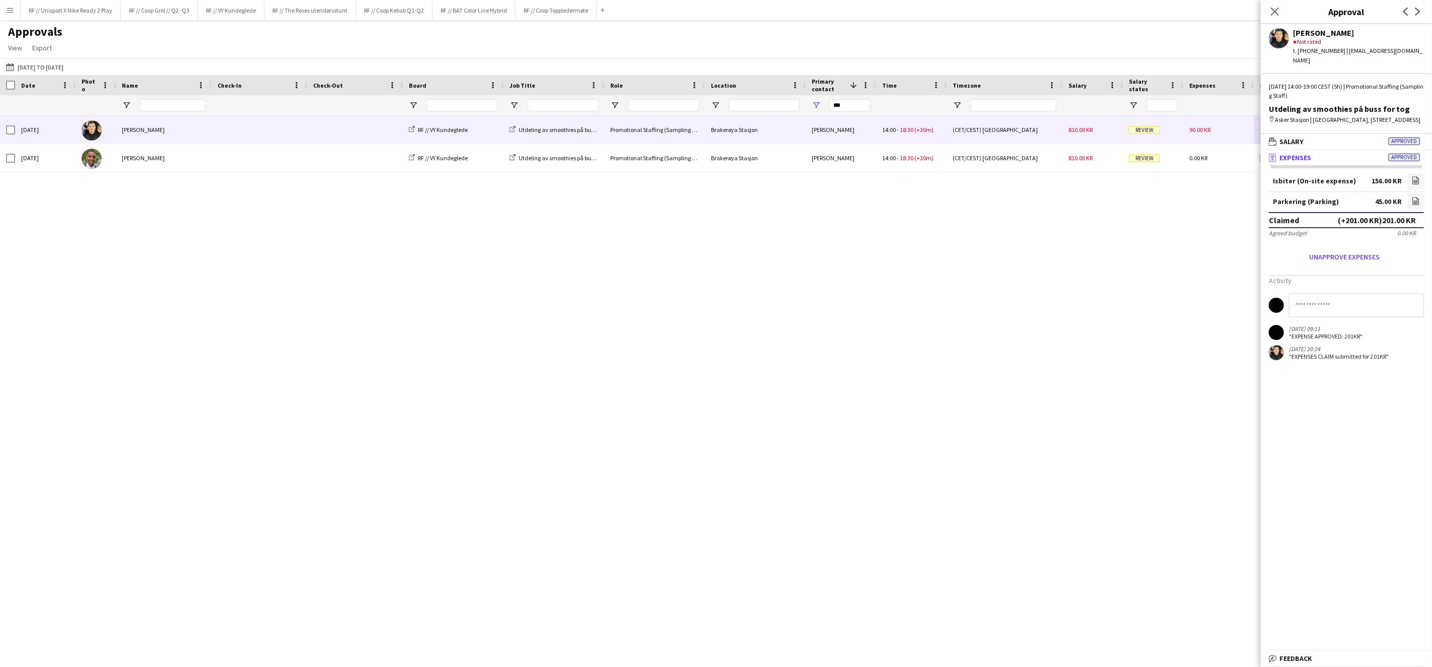
click at [1146, 132] on span "Review" at bounding box center [1144, 130] width 31 height 8
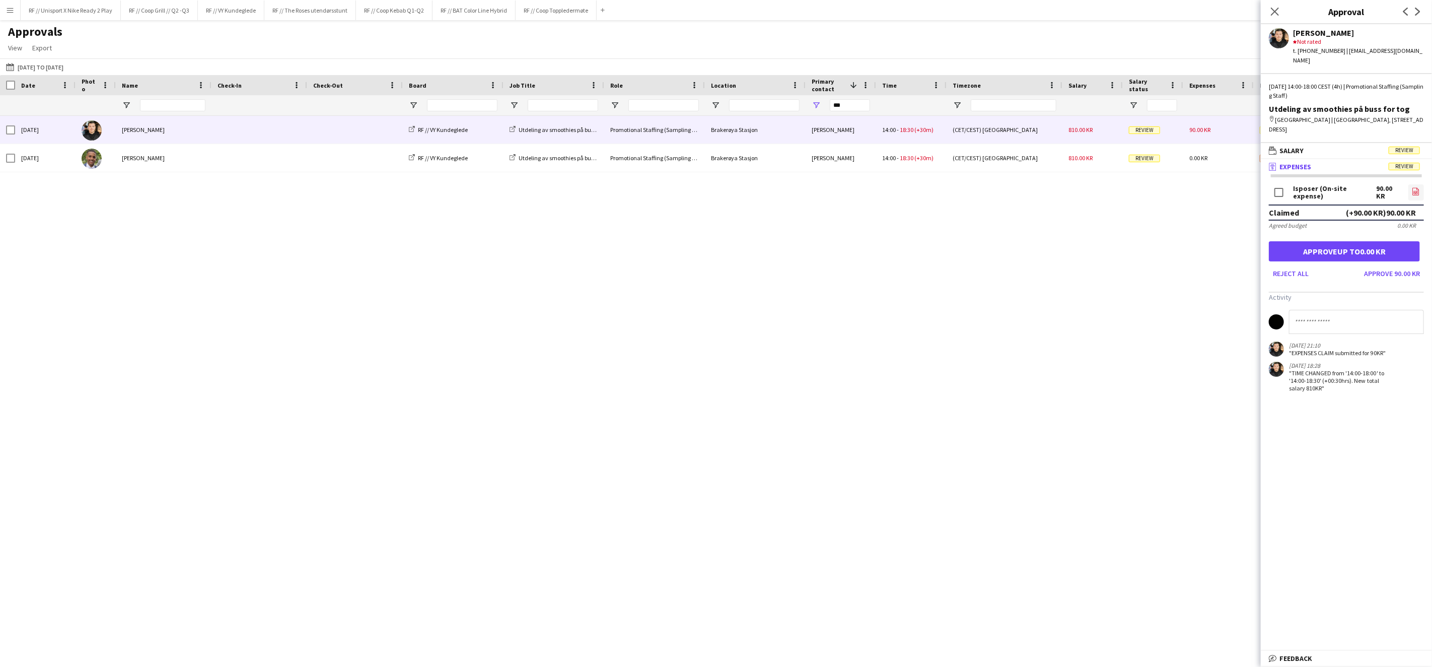
click at [1414, 187] on icon "file-image" at bounding box center [1416, 191] width 8 height 8
click at [1412, 265] on button "Approve 90.00 KR" at bounding box center [1392, 273] width 64 height 16
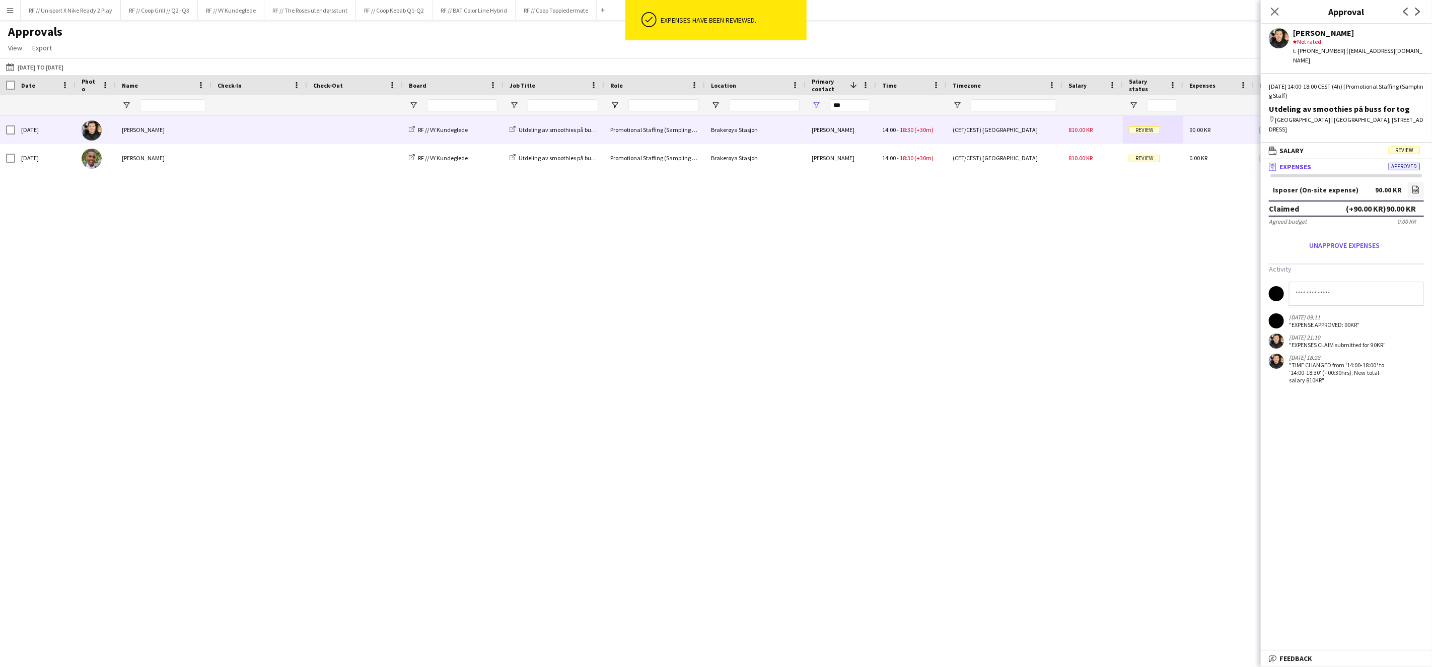
click at [1124, 188] on div "[DATE] [PERSON_NAME] RF // VY Kundeglede Utdeling av smoothies på buss for tog …" at bounding box center [716, 378] width 1432 height 525
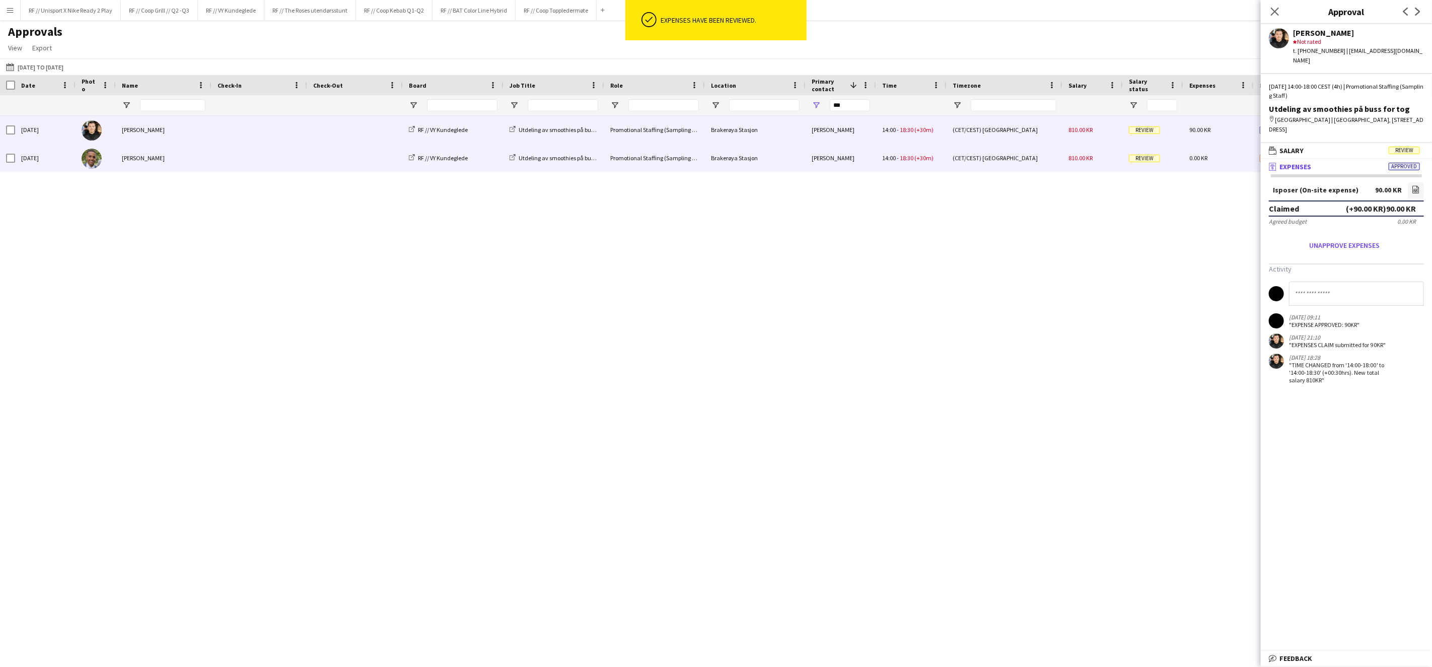
click at [1141, 157] on span "Review" at bounding box center [1144, 159] width 31 height 8
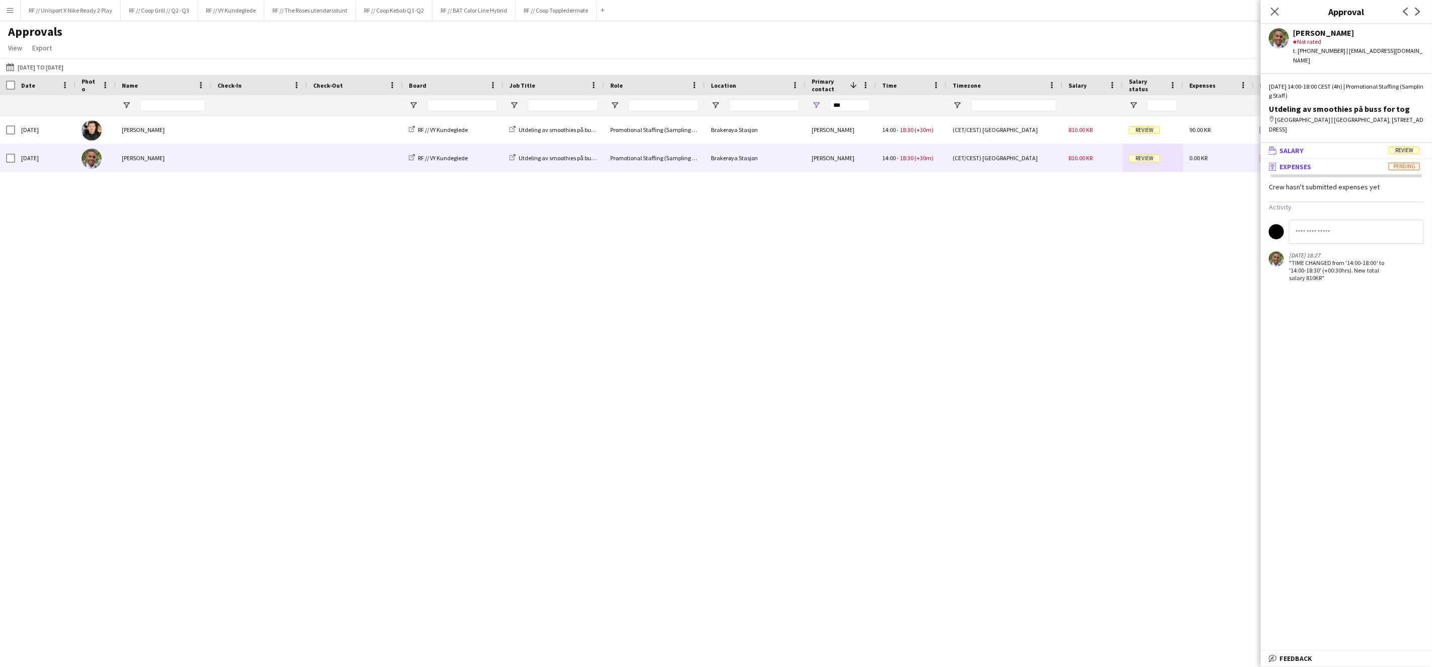
click at [1308, 146] on mat-panel-title "wallet Salary Review" at bounding box center [1344, 150] width 167 height 9
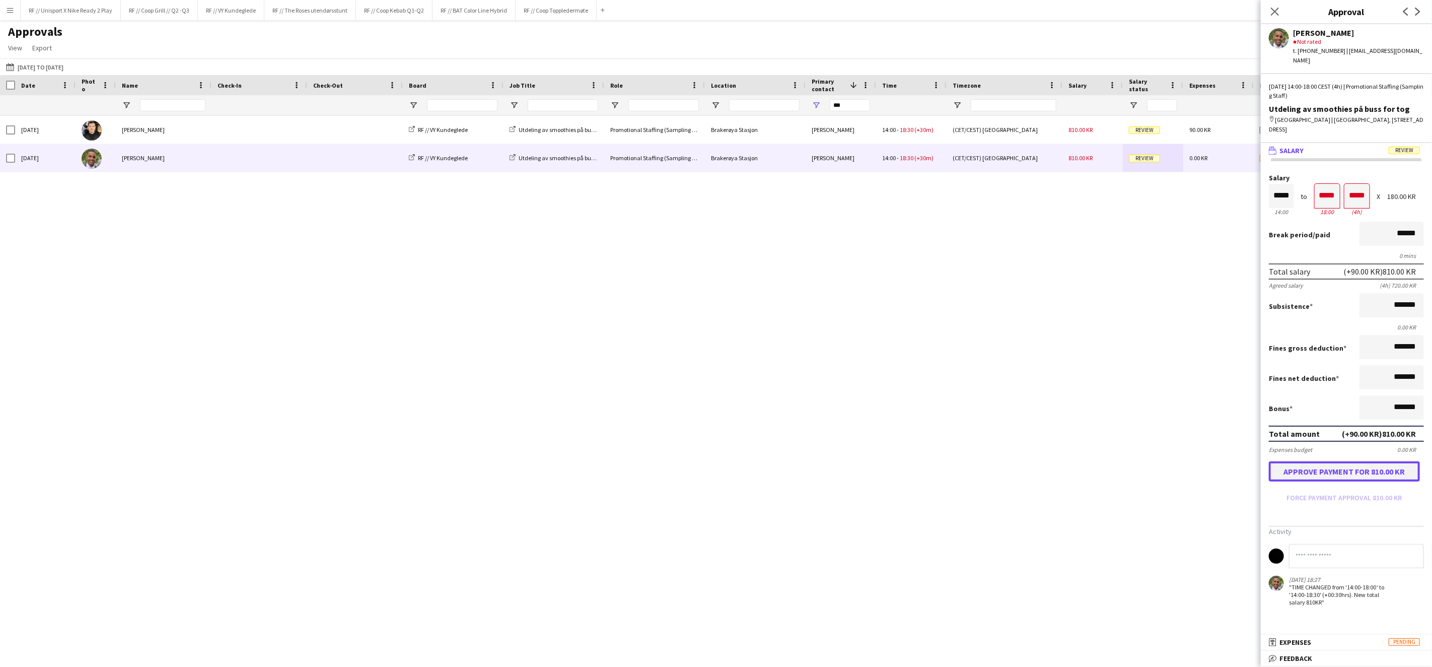
click at [1337, 461] on button "Approve payment for 810.00 KR" at bounding box center [1344, 471] width 151 height 20
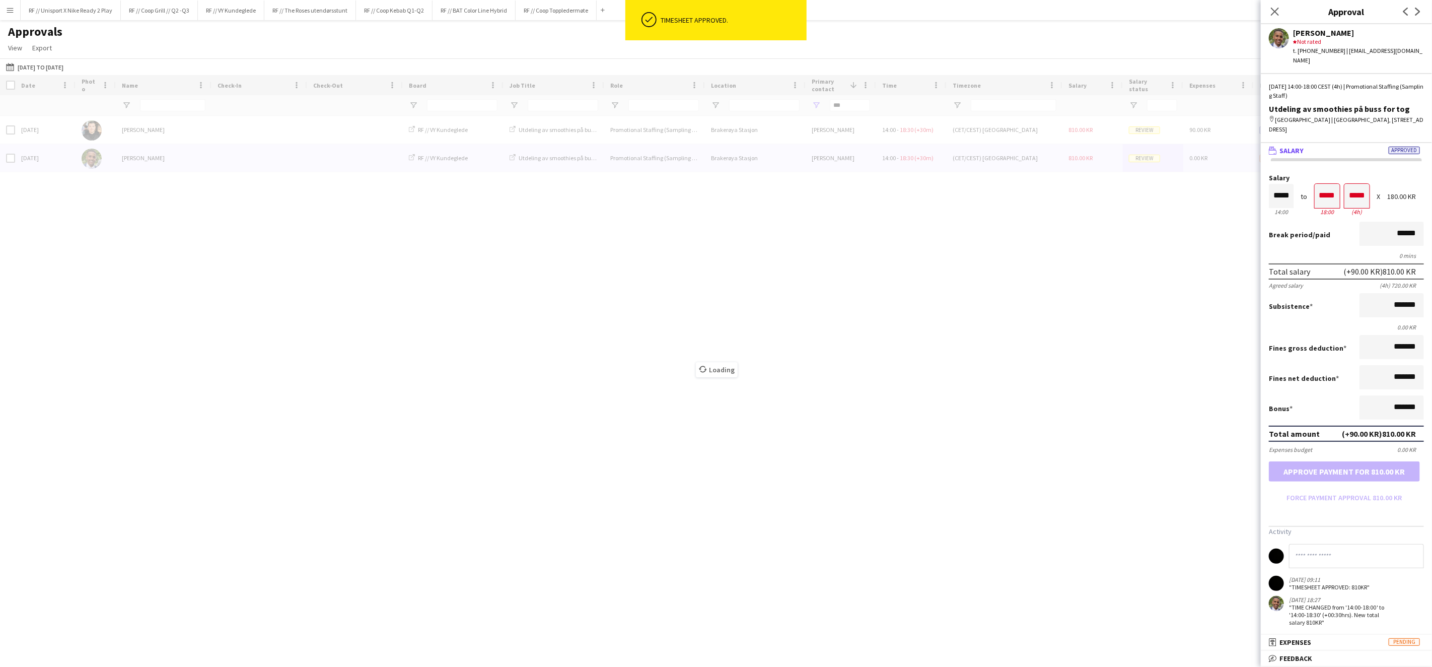
click at [1137, 129] on div "Loading" at bounding box center [716, 362] width 1432 height 574
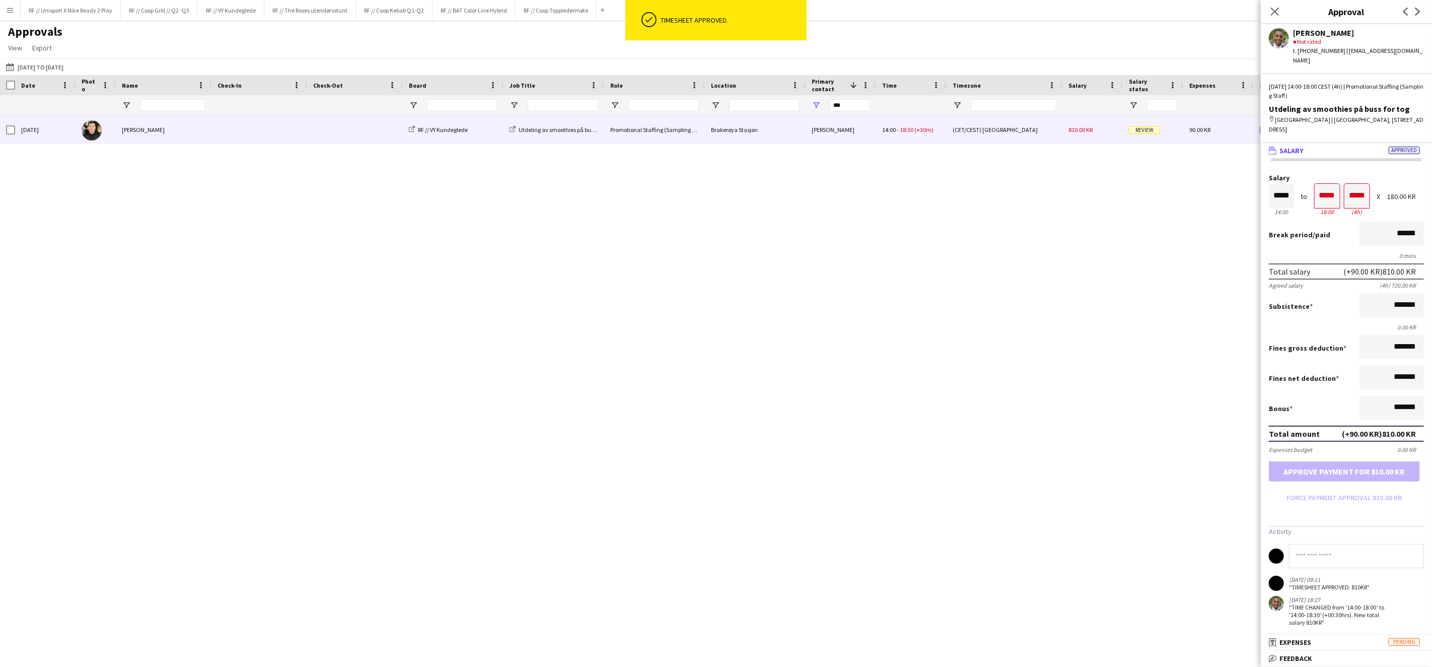
click at [1140, 131] on span "Review" at bounding box center [1144, 130] width 31 height 8
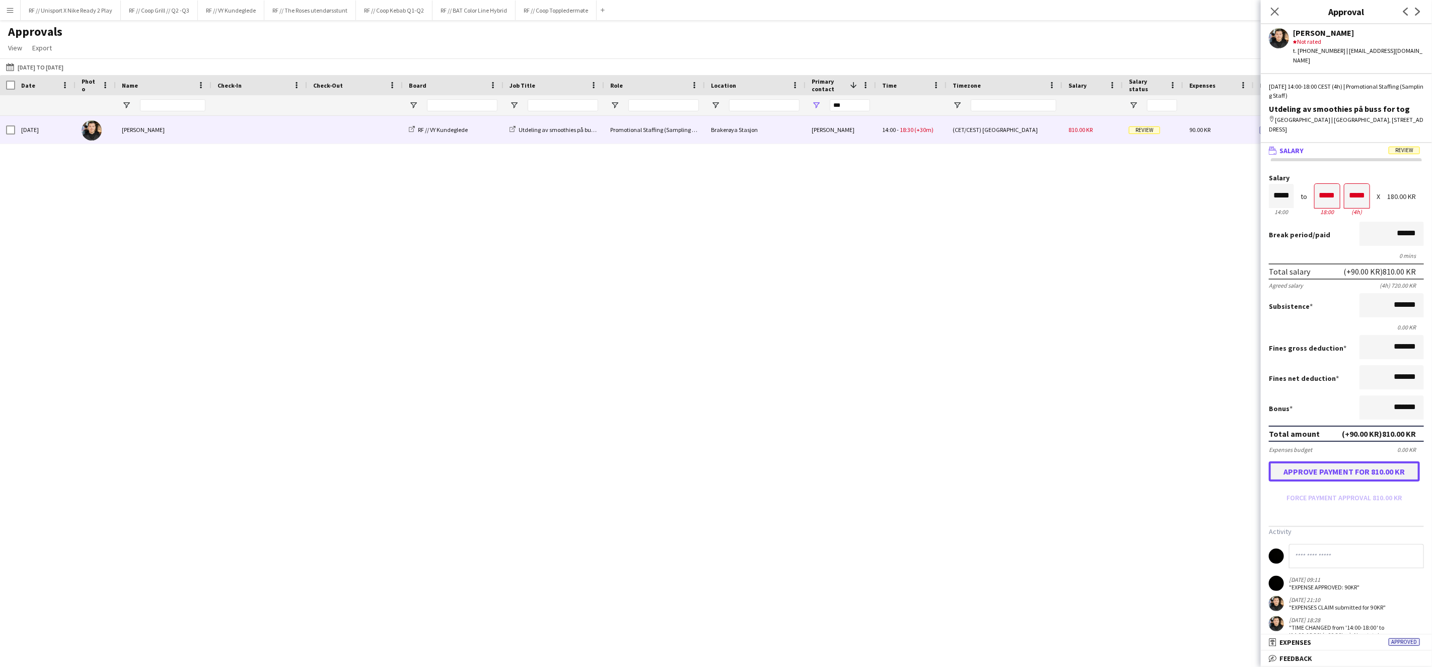
click at [1314, 461] on button "Approve payment for 810.00 KR" at bounding box center [1344, 471] width 151 height 20
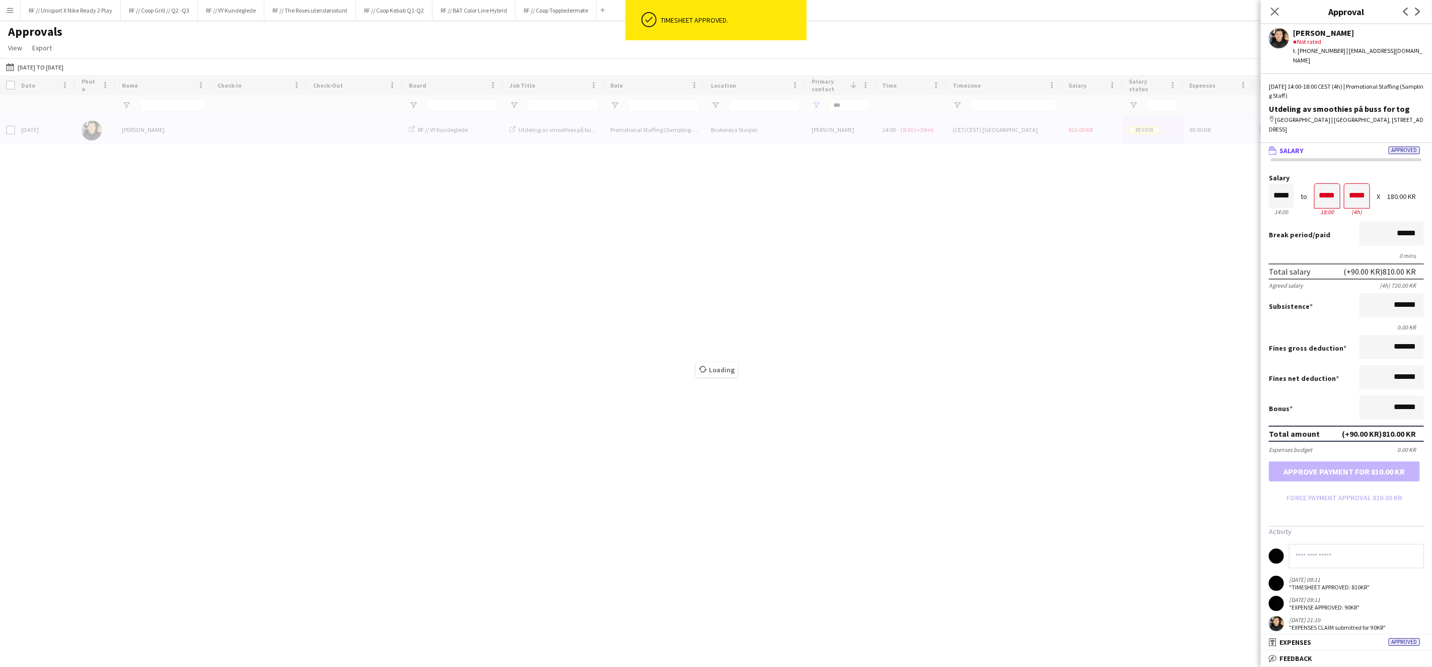
click at [573, 295] on div "Loading" at bounding box center [716, 362] width 1432 height 574
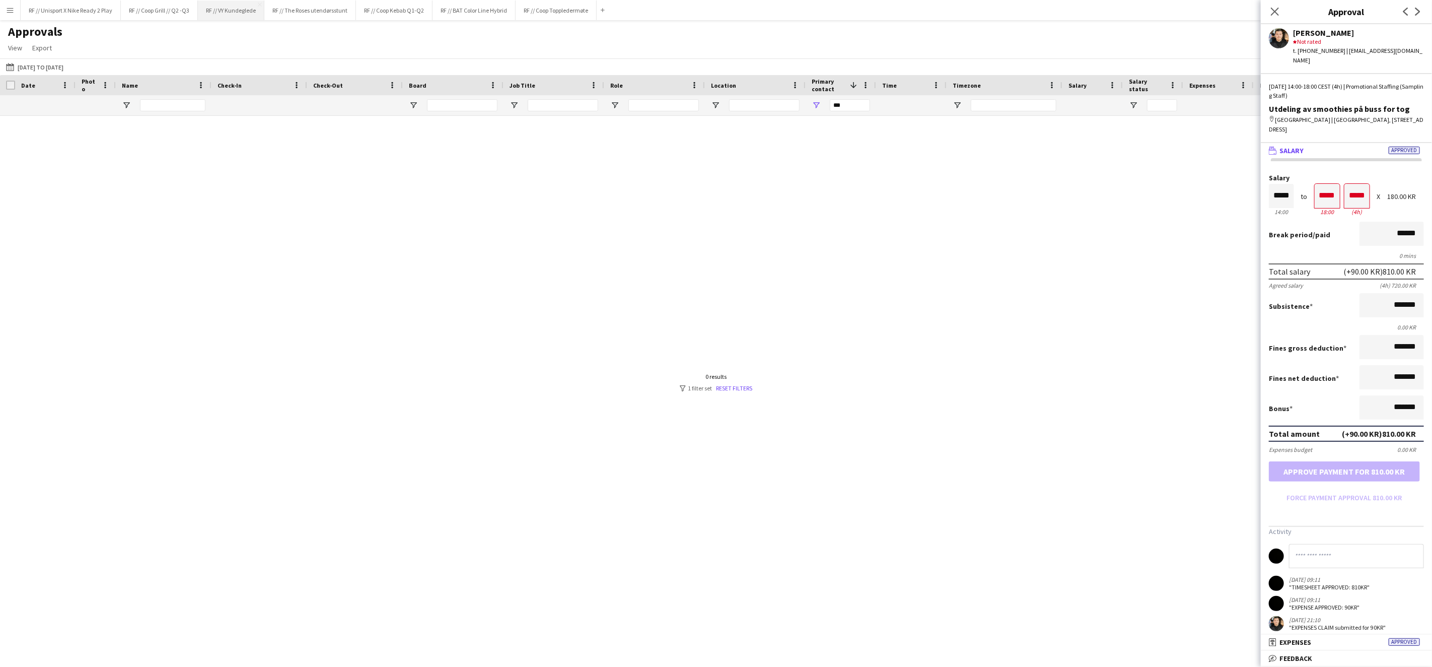
click at [240, 9] on button "RF // VY Kundeglede Close" at bounding box center [231, 11] width 66 height 20
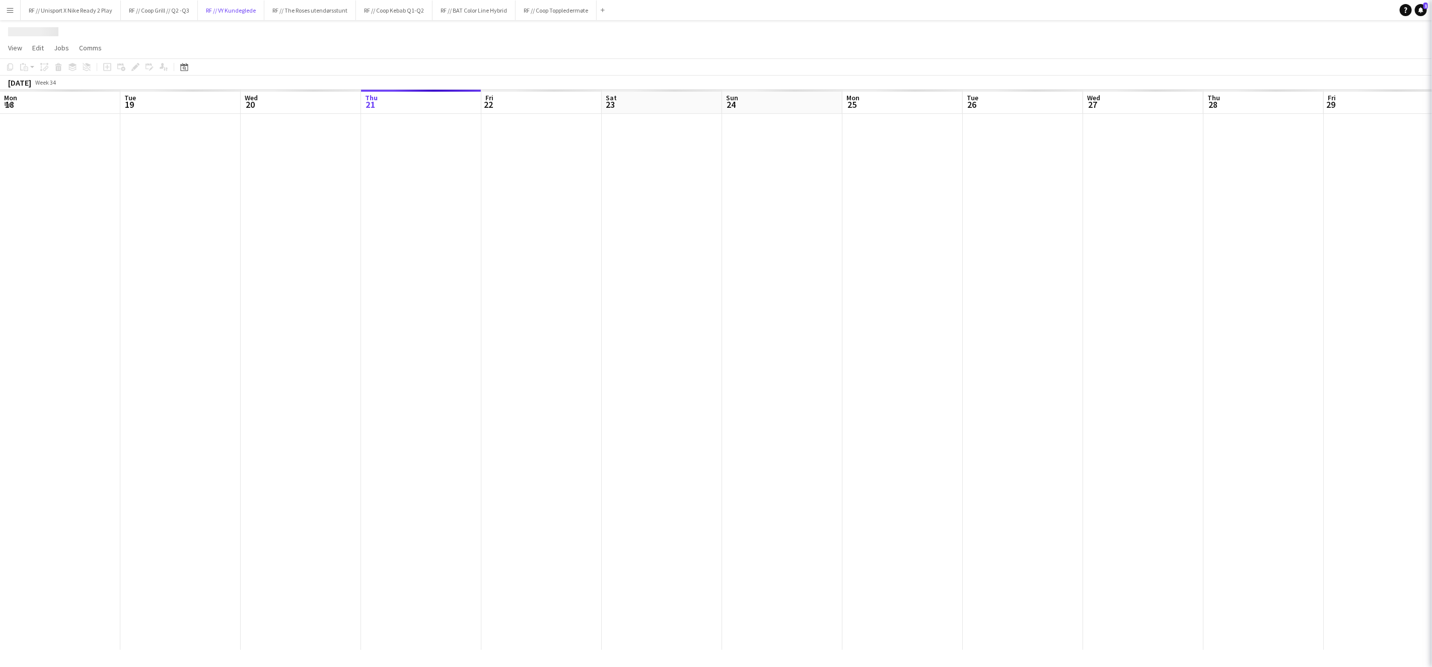
scroll to position [0, 240]
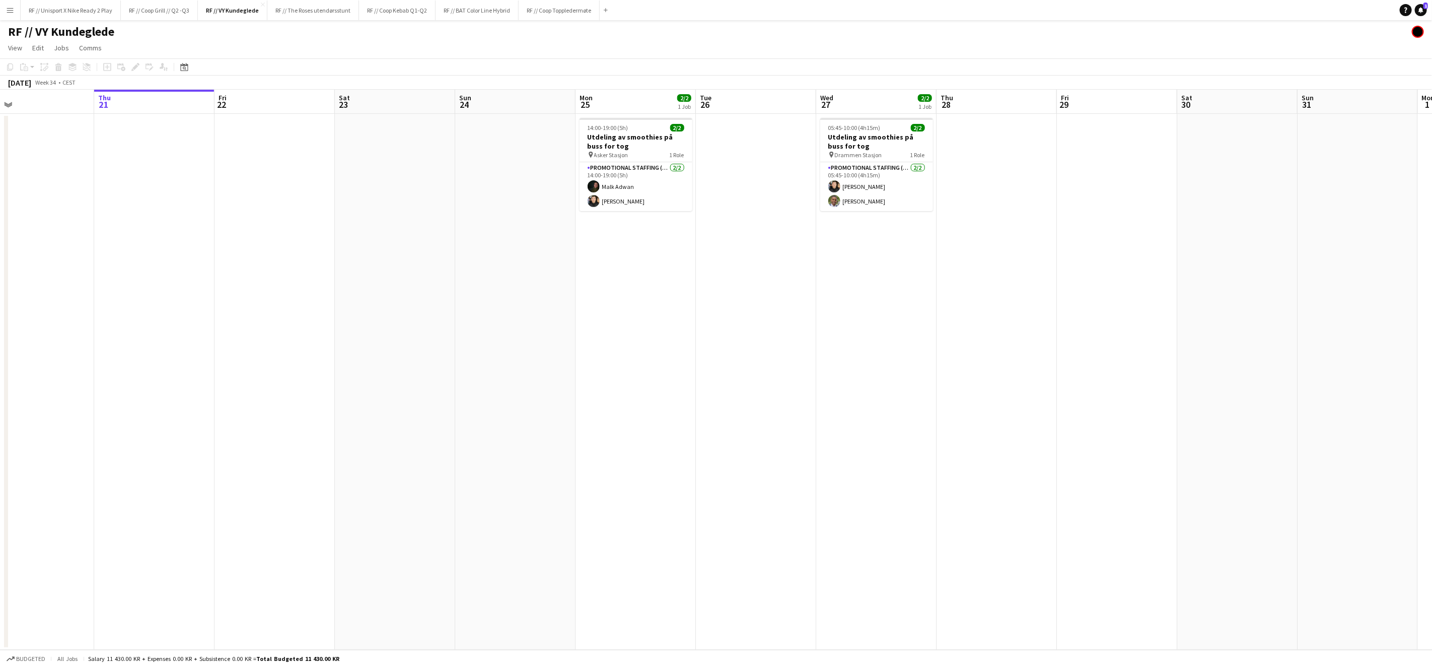
drag, startPoint x: 753, startPoint y: 303, endPoint x: 744, endPoint y: 304, distance: 8.6
click at [744, 304] on app-calendar-viewport "Mon 18 2/2 1 Job Tue 19 2/2 1 Job Wed 20 Thu 21 Fri 22 Sat 23 Sun 24 Mon 25 2/2…" at bounding box center [716, 370] width 1432 height 560
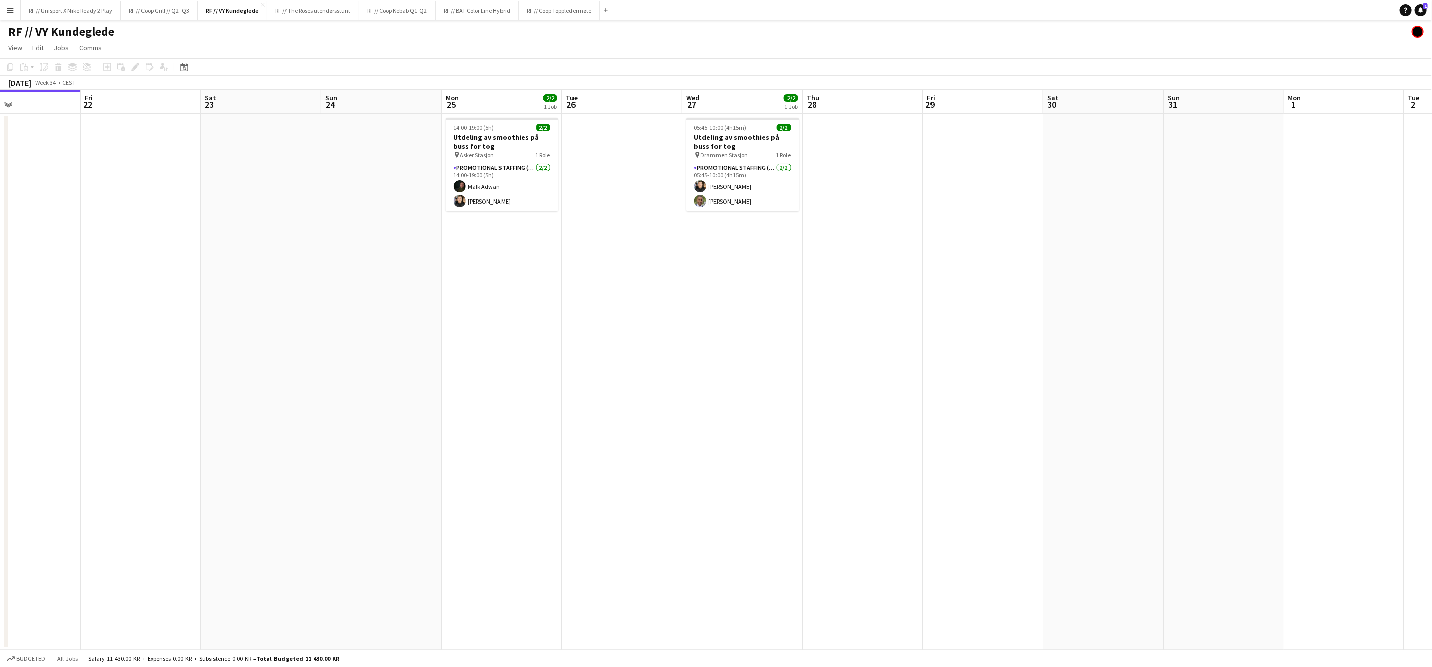
drag, startPoint x: 820, startPoint y: 299, endPoint x: 612, endPoint y: 311, distance: 207.8
click at [614, 311] on app-calendar-viewport "Mon 18 2/2 1 Job Tue 19 2/2 1 Job Wed 20 Thu 21 Fri 22 Sat 23 Sun 24 Mon 25 2/2…" at bounding box center [716, 370] width 1432 height 560
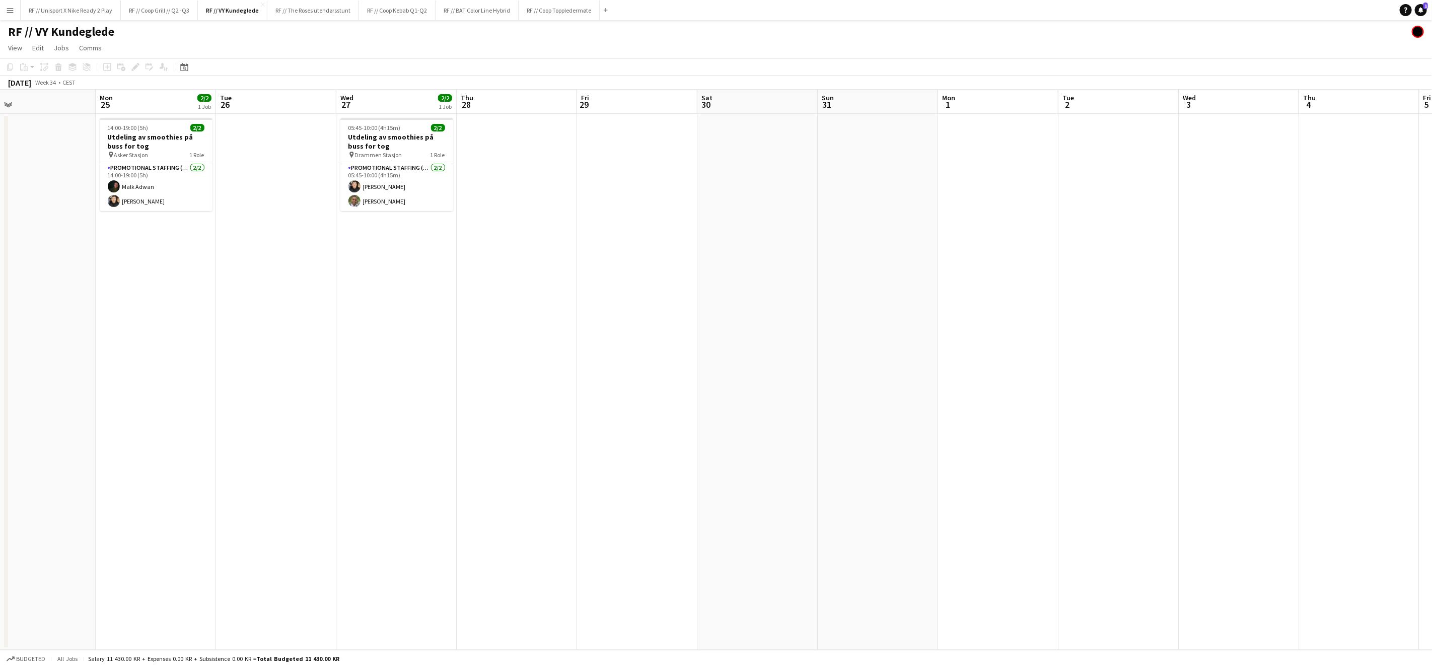
drag, startPoint x: 1133, startPoint y: 340, endPoint x: 982, endPoint y: 323, distance: 152.5
click at [973, 324] on app-calendar-viewport "Fri 22 Sat 23 Sun 24 Mon 25 2/2 1 Job Tue 26 Wed 27 2/2 1 Job Thu 28 Fri 29 Sat…" at bounding box center [716, 370] width 1432 height 560
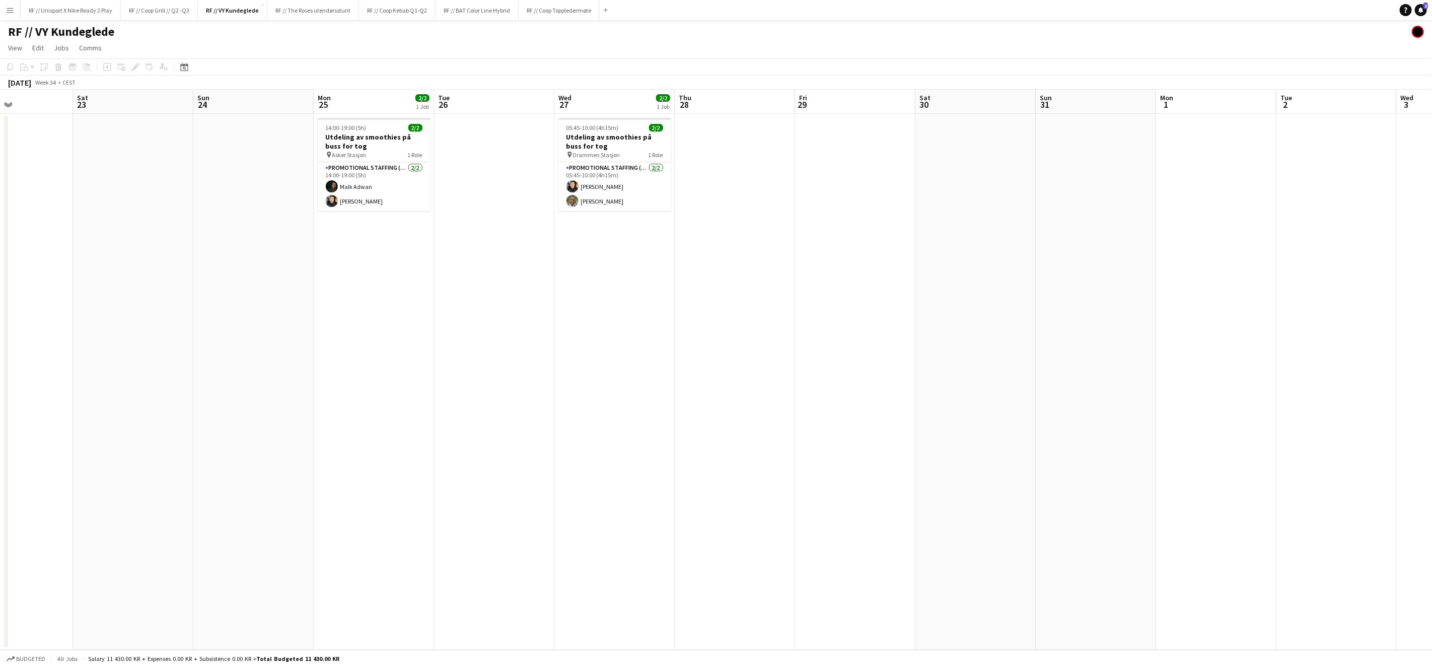
scroll to position [0, 316]
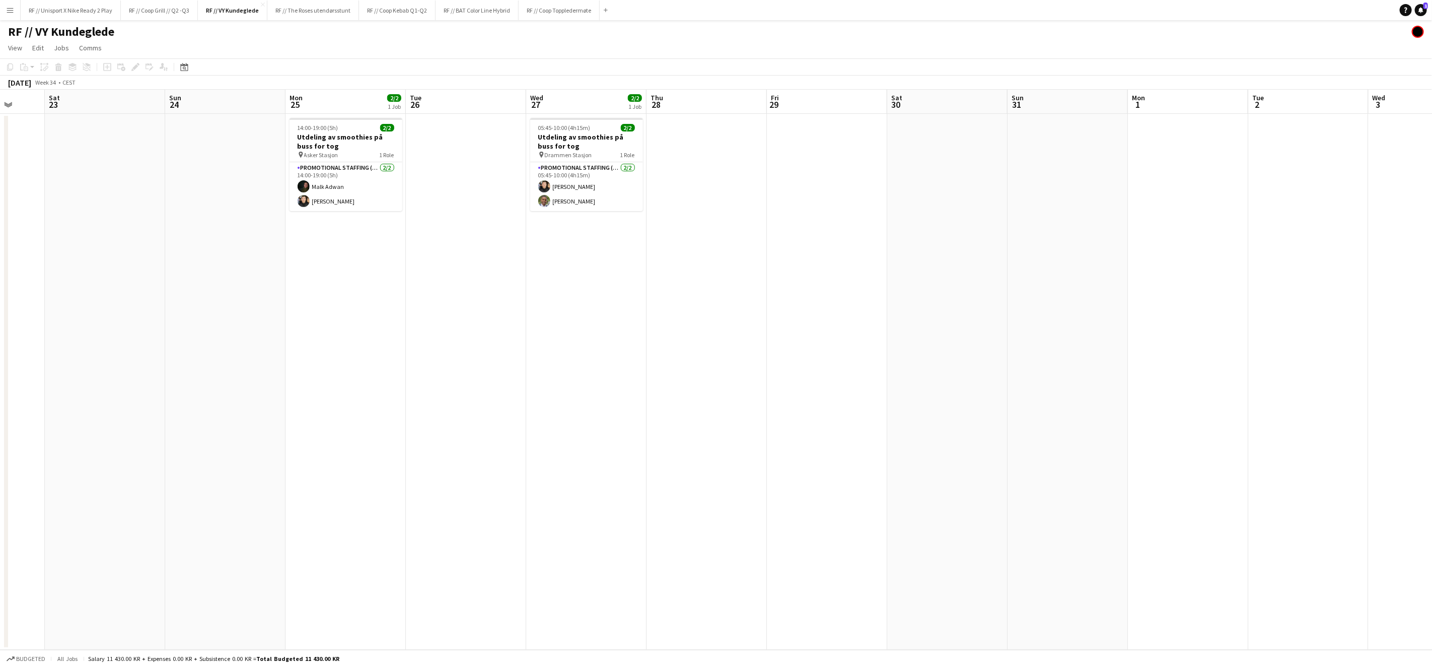
drag, startPoint x: 878, startPoint y: 338, endPoint x: 947, endPoint y: 336, distance: 68.5
click at [947, 336] on app-calendar-viewport "Wed 20 Thu 21 Fri 22 Sat 23 Sun 24 Mon 25 2/2 1 Job Tue 26 Wed 27 2/2 1 Job Thu…" at bounding box center [716, 370] width 1432 height 560
